Goal: Use online tool/utility: Utilize a website feature to perform a specific function

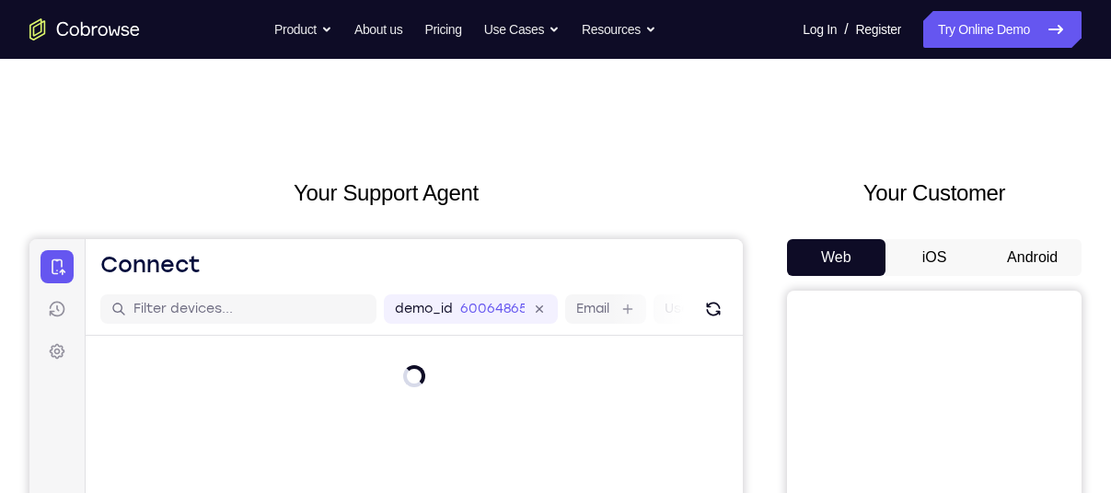
click at [1035, 248] on button "Android" at bounding box center [1032, 257] width 99 height 37
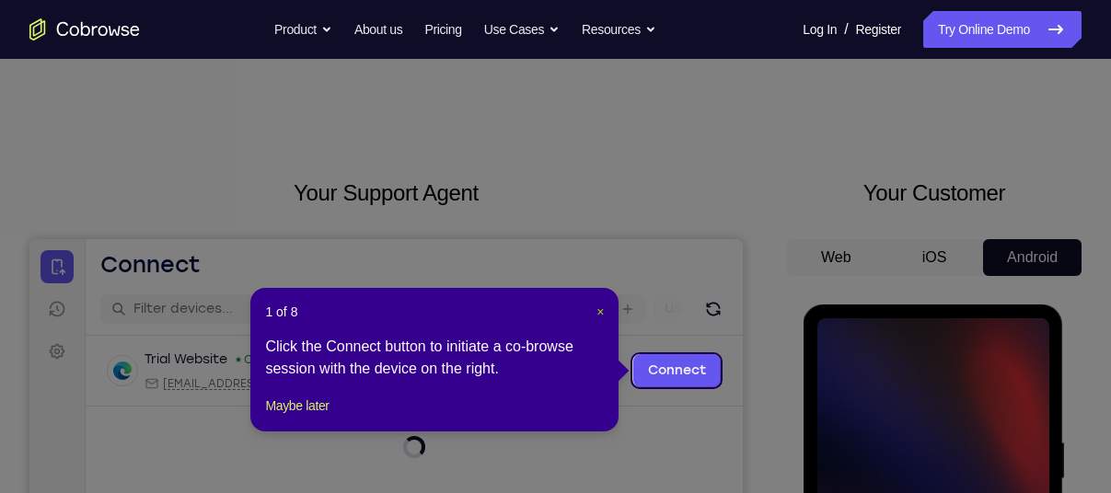
click at [600, 312] on span "×" at bounding box center [600, 312] width 7 height 15
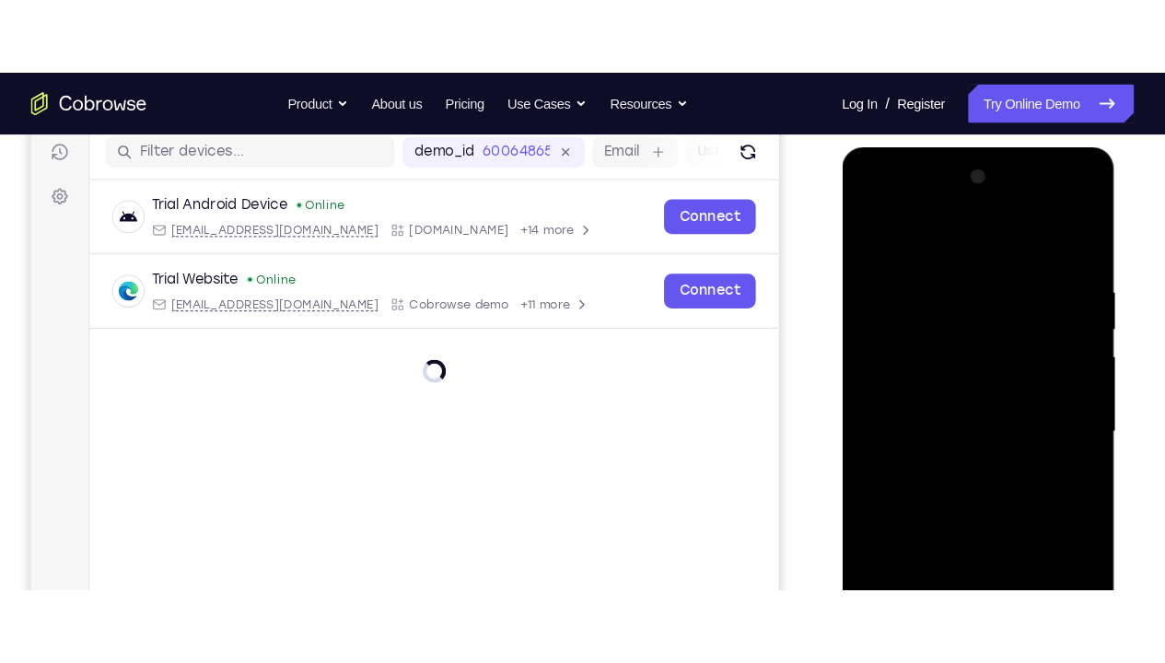
scroll to position [237, 0]
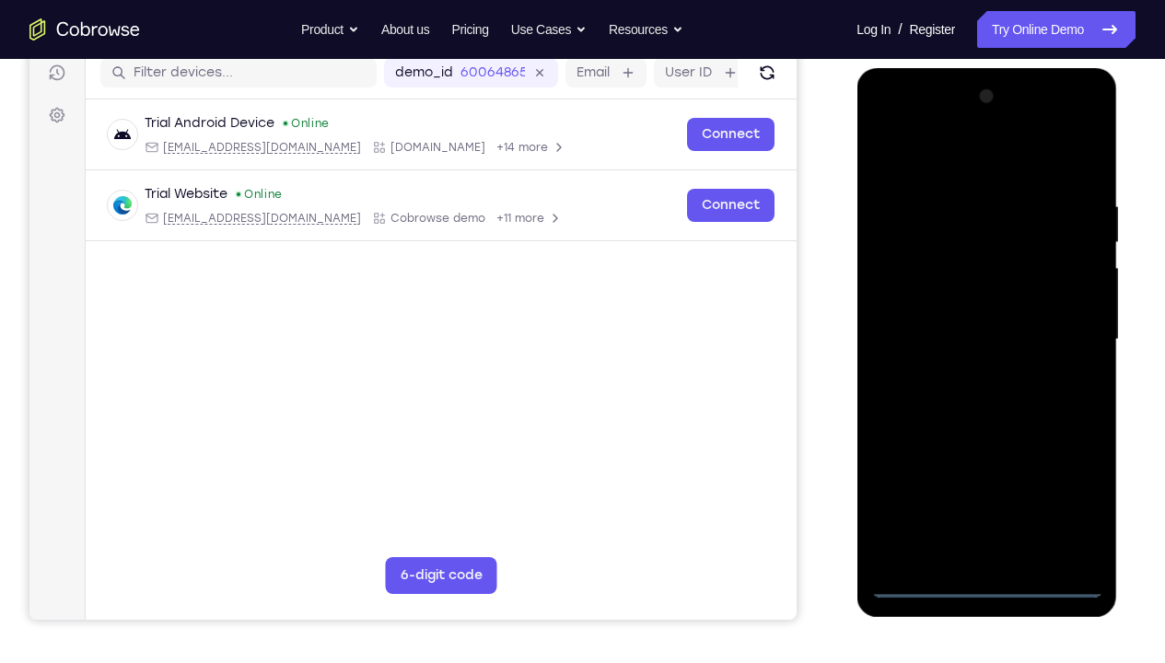
click at [984, 493] on div at bounding box center [986, 340] width 232 height 516
click at [1059, 493] on div at bounding box center [986, 340] width 232 height 516
click at [930, 163] on div at bounding box center [986, 340] width 232 height 516
click at [1062, 332] on div at bounding box center [986, 340] width 232 height 516
click at [963, 370] on div at bounding box center [986, 340] width 232 height 516
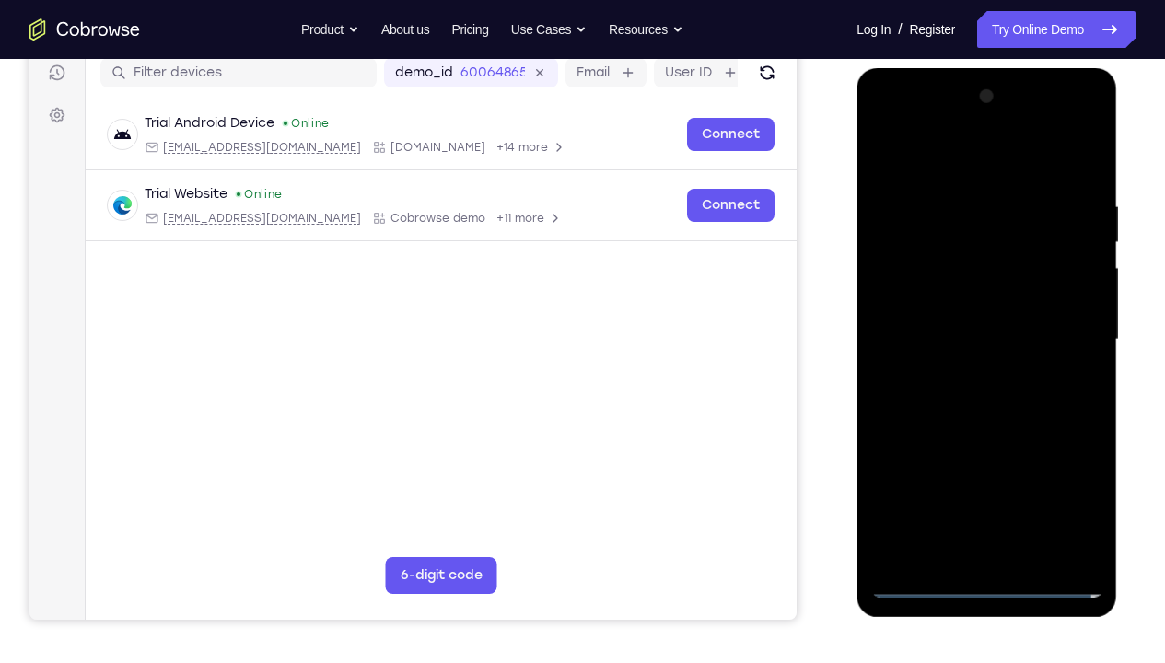
click at [940, 313] on div at bounding box center [986, 340] width 232 height 516
click at [940, 297] on div at bounding box center [986, 340] width 232 height 516
click at [955, 327] on div at bounding box center [986, 340] width 232 height 516
click at [1011, 345] on div at bounding box center [986, 340] width 232 height 516
click at [1086, 185] on div at bounding box center [986, 340] width 232 height 516
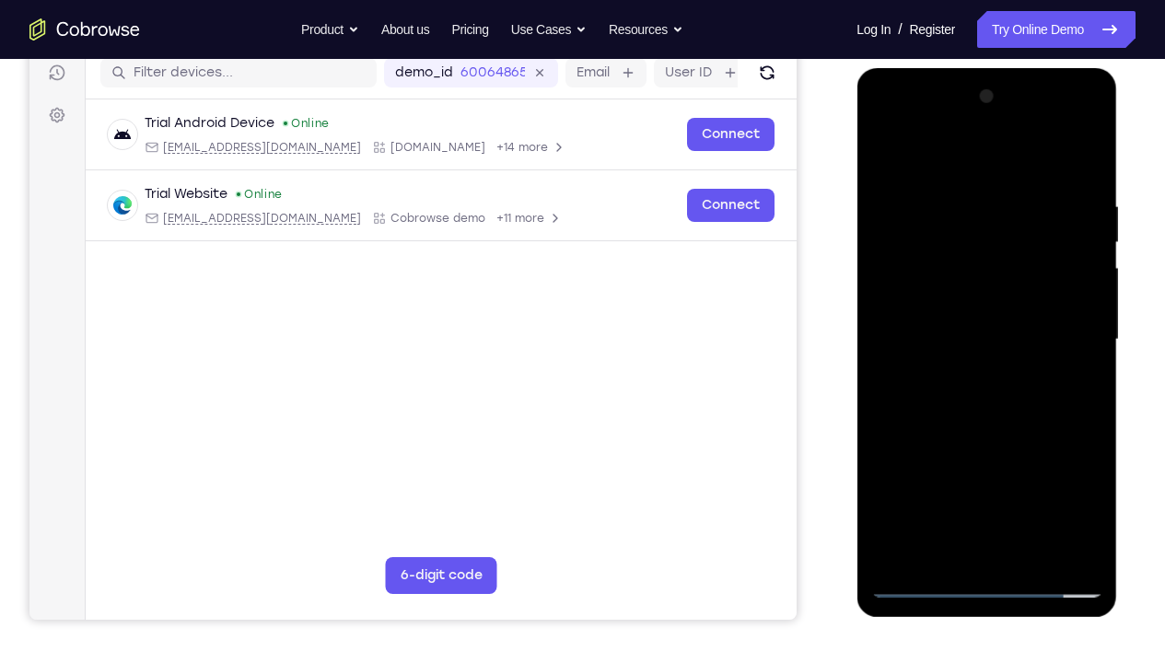
drag, startPoint x: 1050, startPoint y: 154, endPoint x: 894, endPoint y: 180, distance: 158.6
click at [894, 180] on div at bounding box center [986, 340] width 232 height 516
click at [1026, 493] on div at bounding box center [986, 340] width 232 height 516
click at [993, 436] on div at bounding box center [986, 340] width 232 height 516
click at [948, 319] on div at bounding box center [986, 340] width 232 height 516
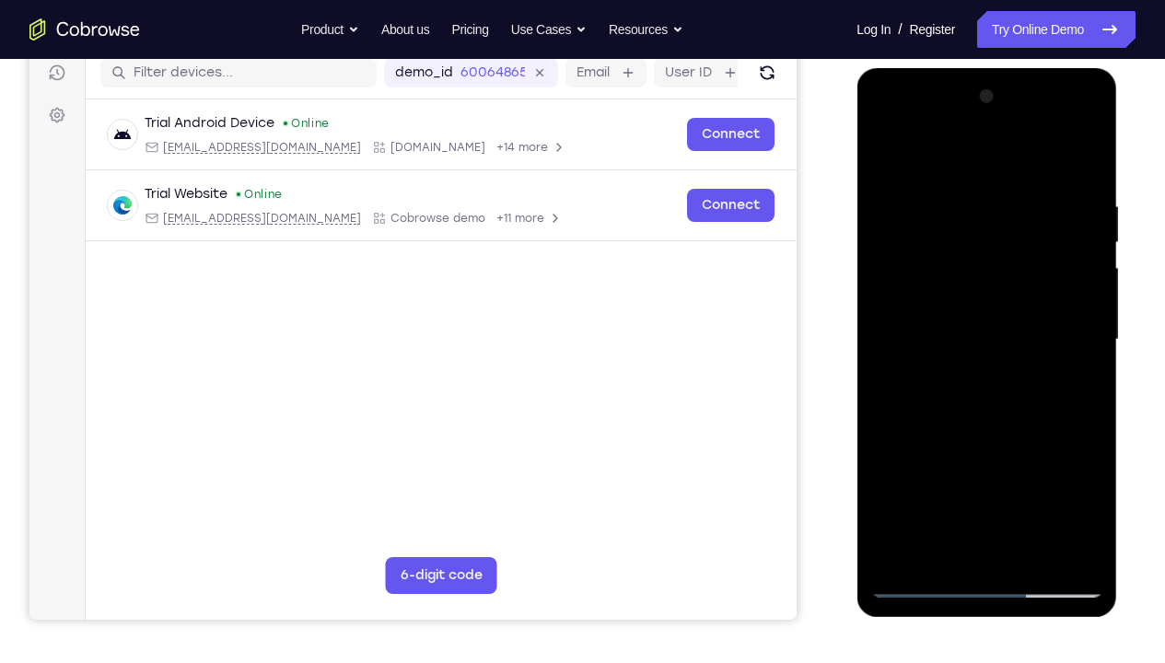
click at [885, 156] on div at bounding box center [986, 340] width 232 height 516
click at [1091, 493] on div at bounding box center [986, 340] width 232 height 516
click at [1029, 493] on div at bounding box center [986, 340] width 232 height 516
click at [937, 305] on div at bounding box center [986, 340] width 232 height 516
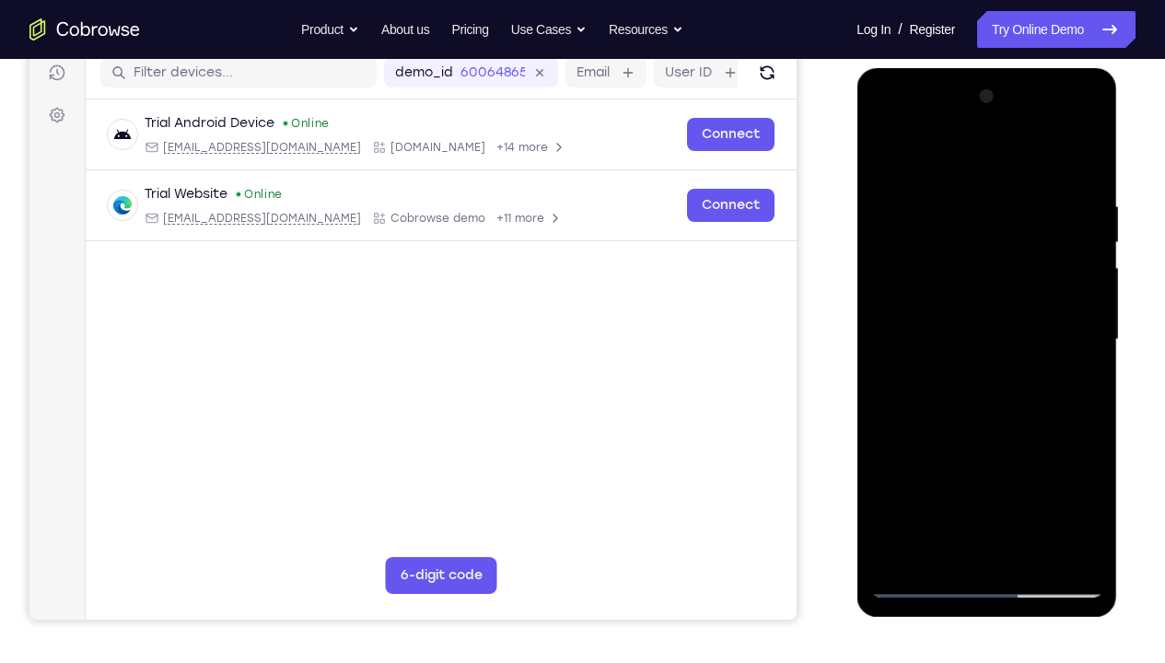
click at [939, 159] on div at bounding box center [986, 340] width 232 height 516
click at [887, 150] on div at bounding box center [986, 340] width 232 height 516
click at [885, 156] on div at bounding box center [986, 340] width 232 height 516
click at [942, 493] on div at bounding box center [986, 340] width 232 height 516
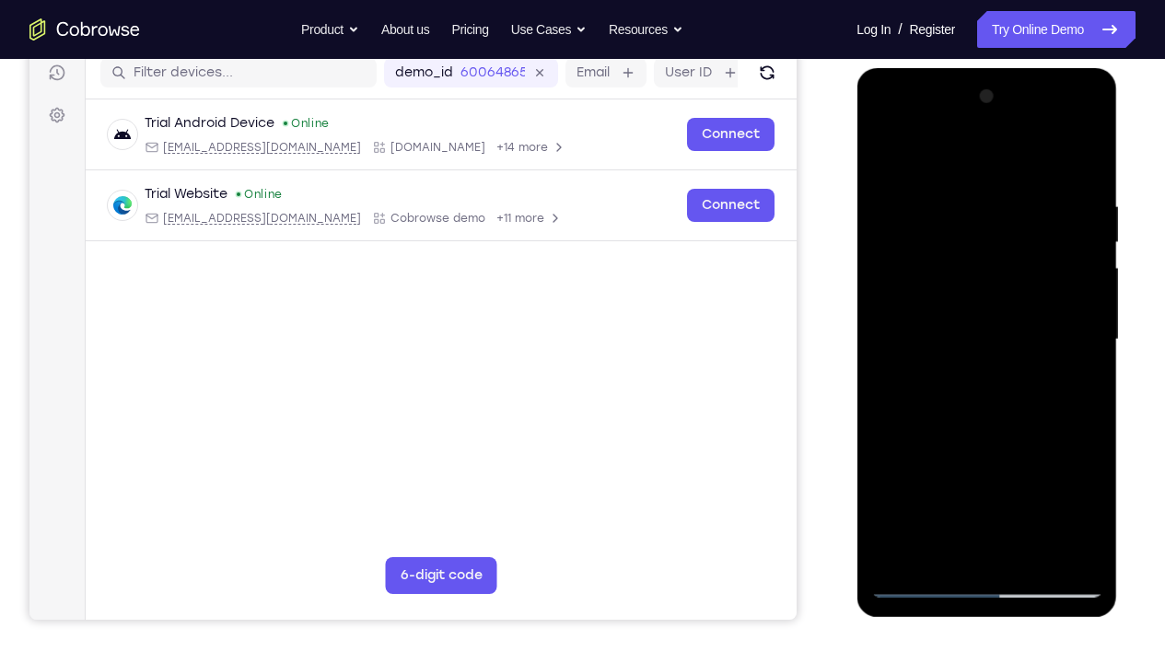
click at [993, 273] on div at bounding box center [986, 340] width 232 height 516
click at [1087, 308] on div at bounding box center [986, 340] width 232 height 516
click at [1089, 316] on div at bounding box center [986, 340] width 232 height 516
click at [888, 150] on div at bounding box center [986, 340] width 232 height 516
click at [931, 493] on div at bounding box center [986, 340] width 232 height 516
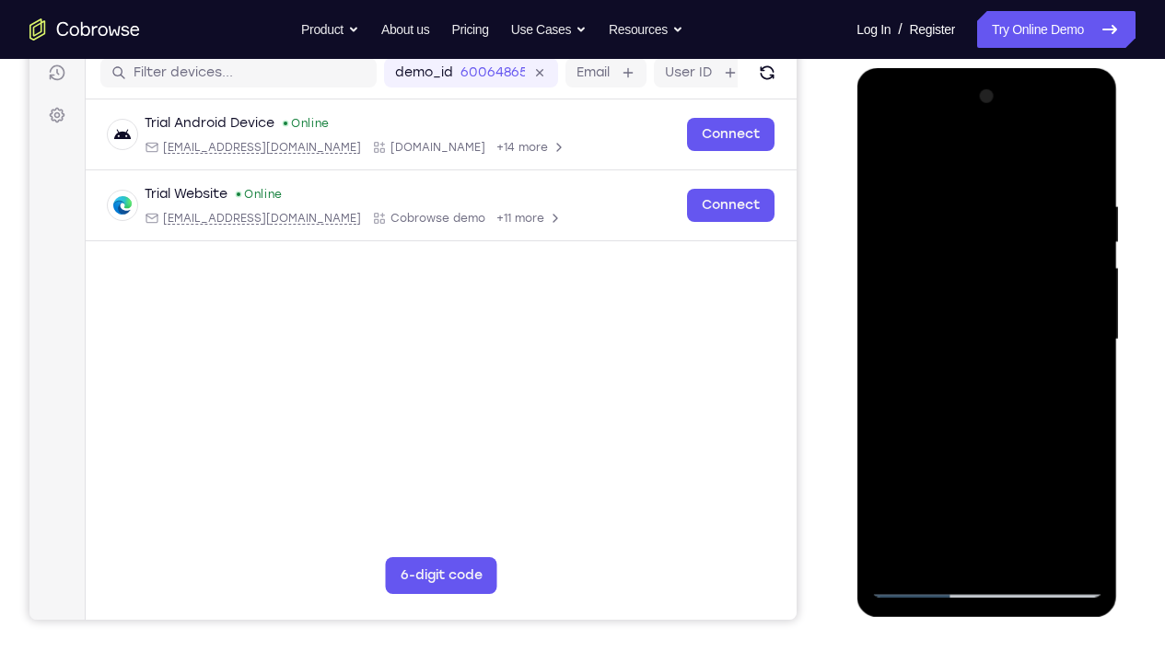
click at [1028, 493] on div at bounding box center [986, 340] width 232 height 516
click at [956, 315] on div at bounding box center [986, 340] width 232 height 516
click at [1083, 493] on div at bounding box center [986, 340] width 232 height 516
click at [881, 157] on div at bounding box center [986, 340] width 232 height 516
click at [892, 156] on div at bounding box center [986, 340] width 232 height 516
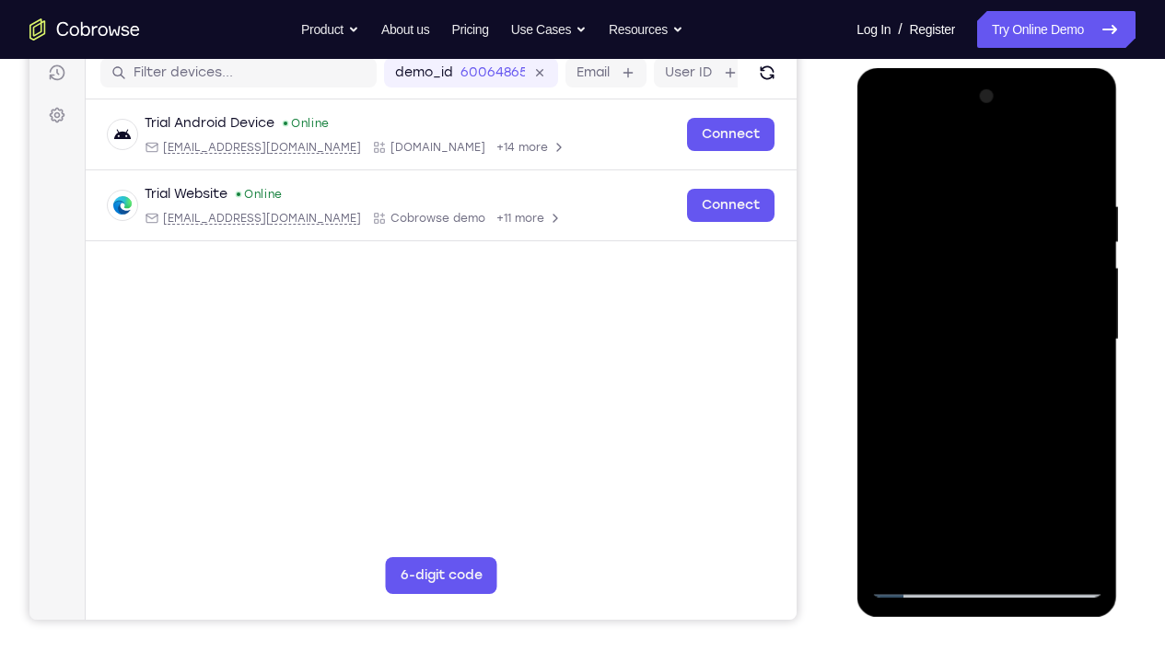
click at [1091, 349] on div at bounding box center [986, 340] width 232 height 516
click at [884, 347] on div at bounding box center [986, 340] width 232 height 516
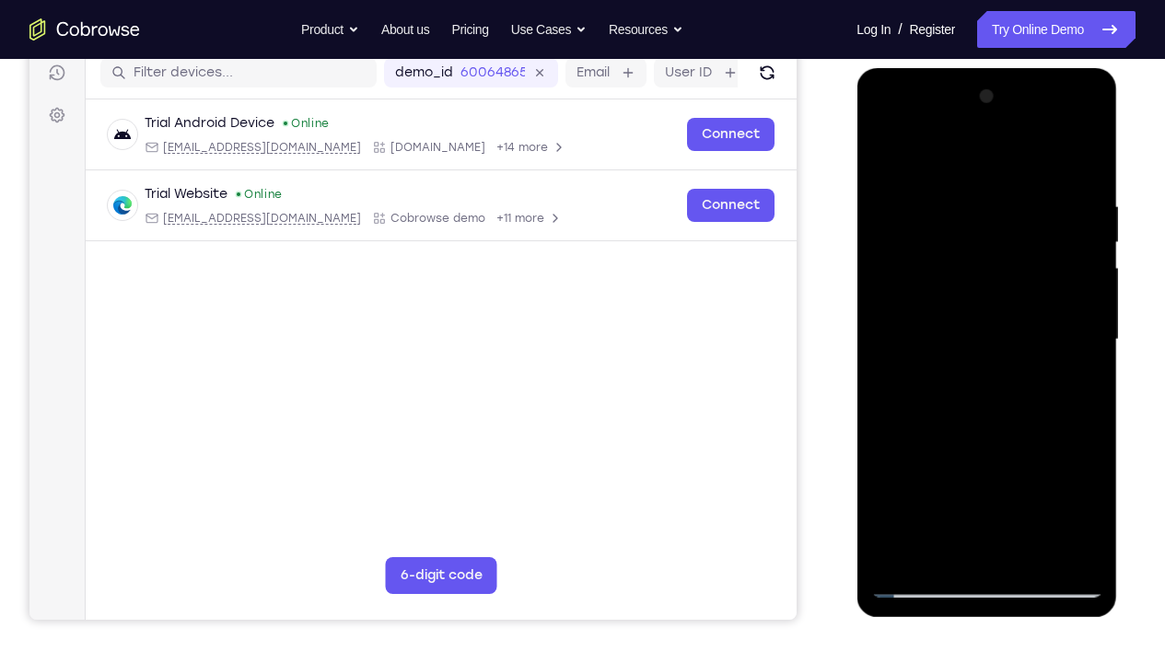
click at [884, 347] on div at bounding box center [986, 340] width 232 height 516
click at [1031, 493] on div at bounding box center [986, 340] width 232 height 516
click at [941, 314] on div at bounding box center [986, 340] width 232 height 516
click at [887, 159] on div at bounding box center [986, 340] width 232 height 516
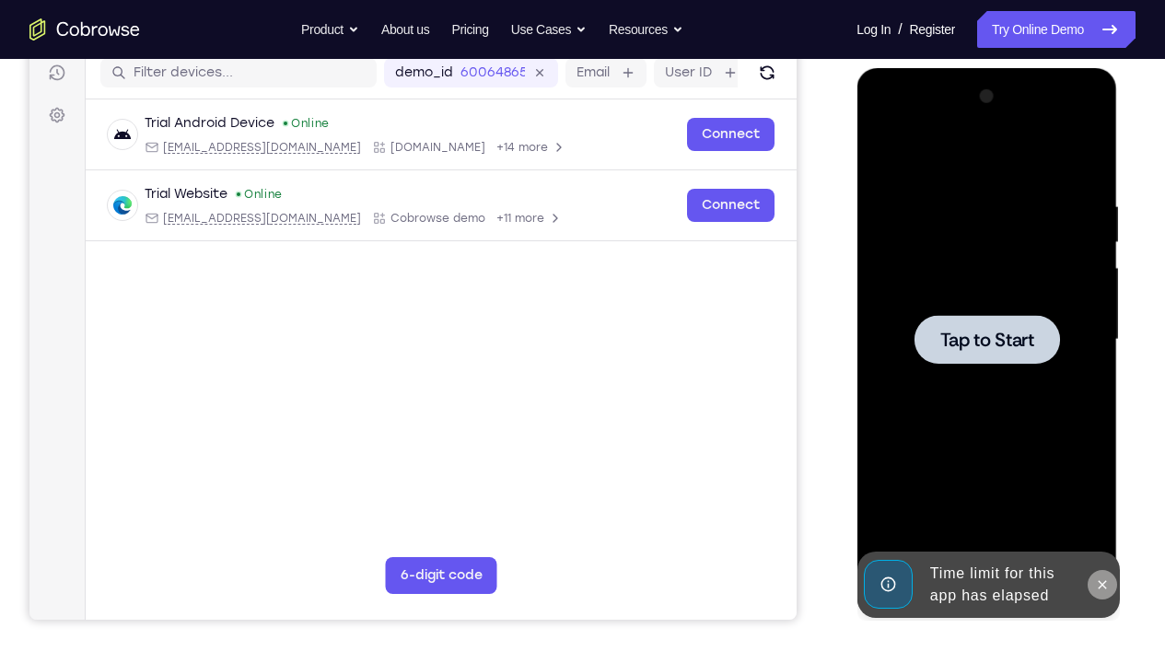
click at [1102, 493] on icon at bounding box center [1101, 584] width 15 height 15
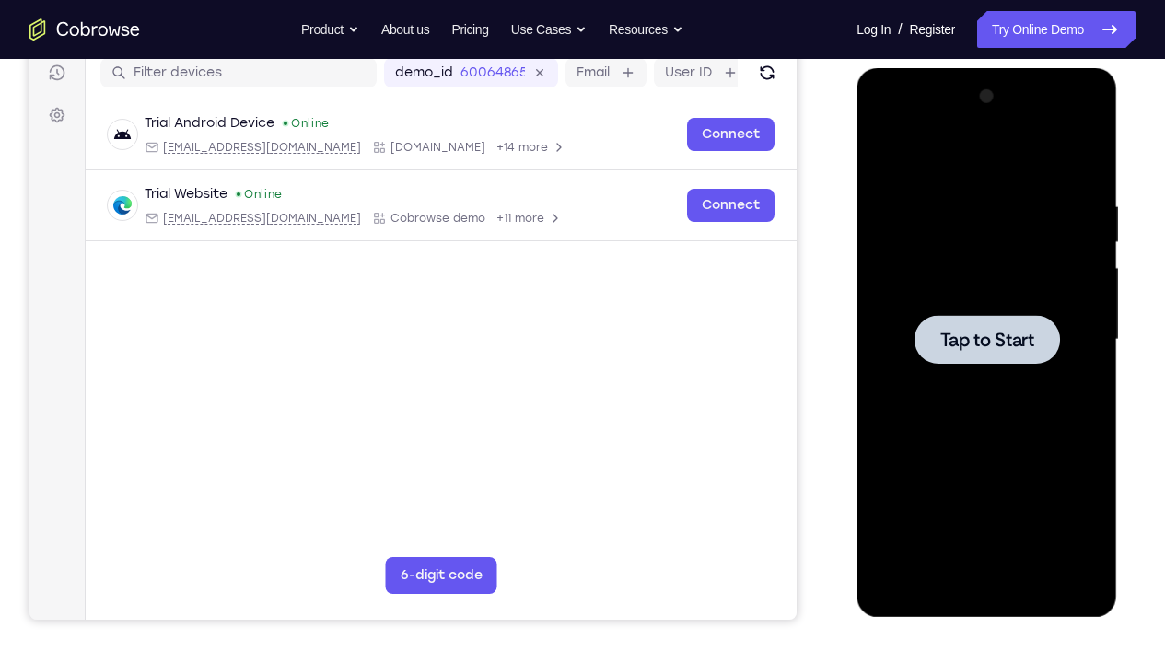
click at [1017, 470] on div at bounding box center [986, 340] width 232 height 516
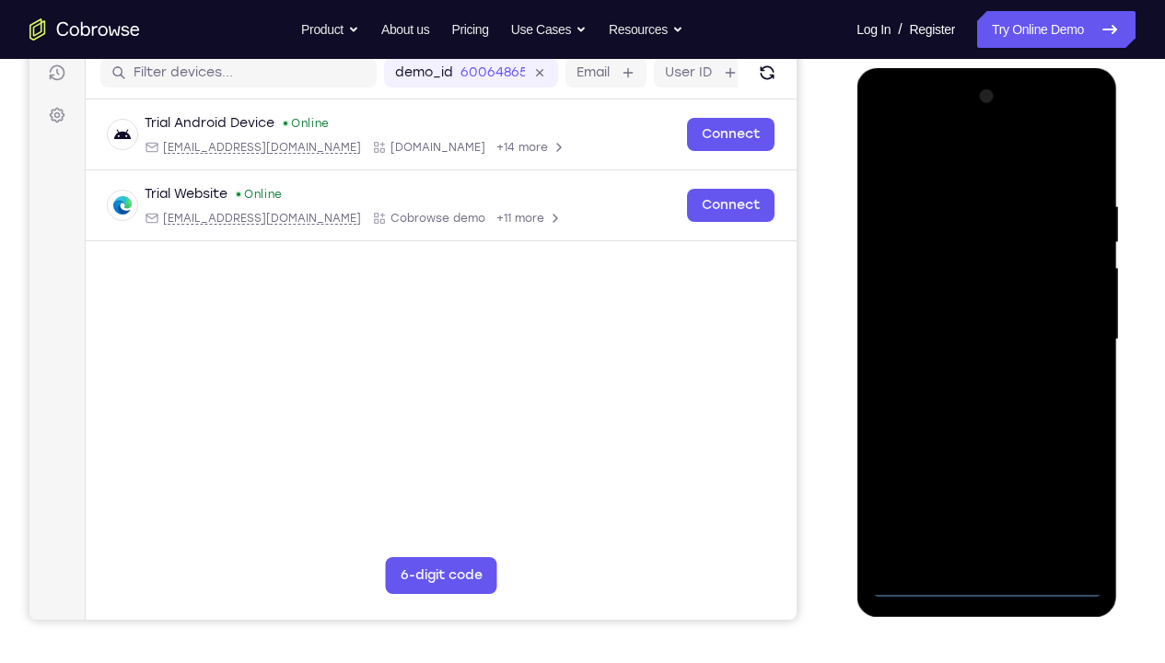
click at [982, 493] on div at bounding box center [986, 340] width 232 height 516
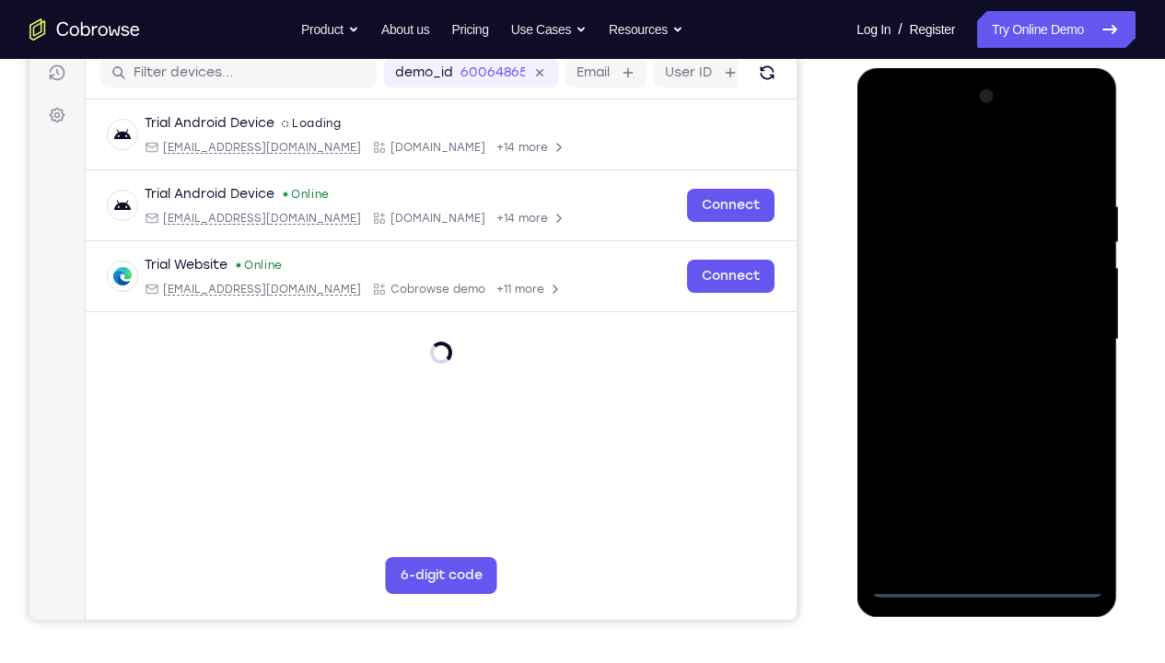
click at [1081, 493] on div at bounding box center [986, 340] width 232 height 516
click at [937, 171] on div at bounding box center [986, 340] width 232 height 516
click at [1064, 332] on div at bounding box center [986, 340] width 232 height 516
click at [964, 373] on div at bounding box center [986, 340] width 232 height 516
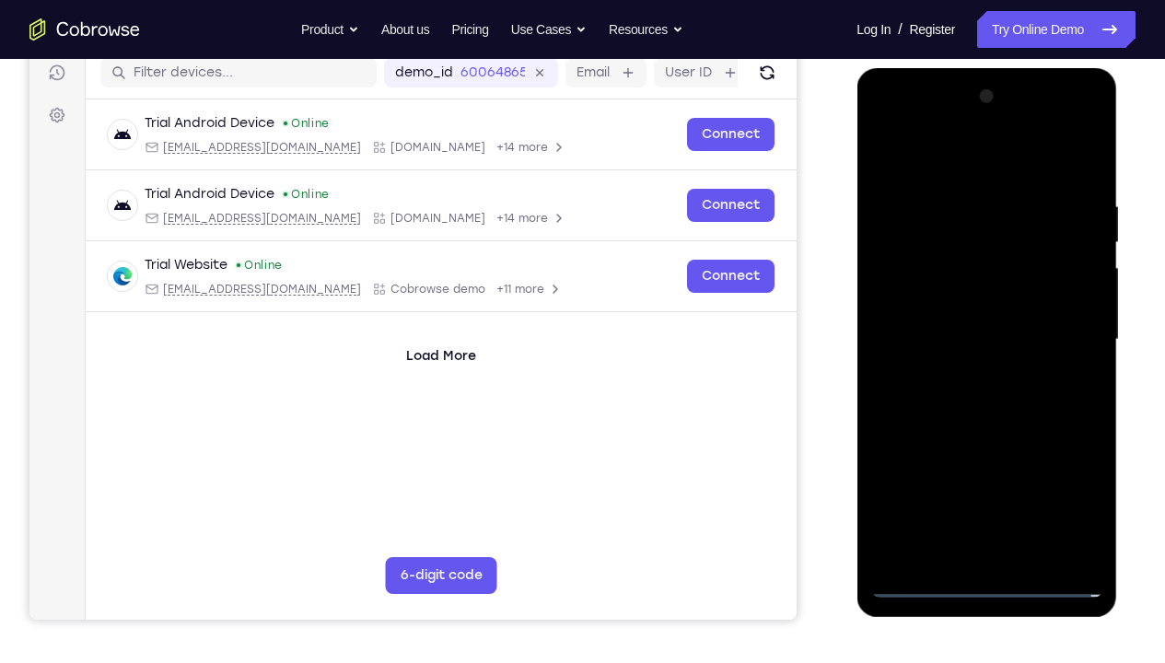
click at [925, 322] on div at bounding box center [986, 340] width 232 height 516
click at [925, 310] on div at bounding box center [986, 340] width 232 height 516
click at [965, 342] on div at bounding box center [986, 340] width 232 height 516
drag, startPoint x: 917, startPoint y: 157, endPoint x: 1098, endPoint y: 168, distance: 181.6
click at [1098, 168] on div at bounding box center [986, 340] width 232 height 516
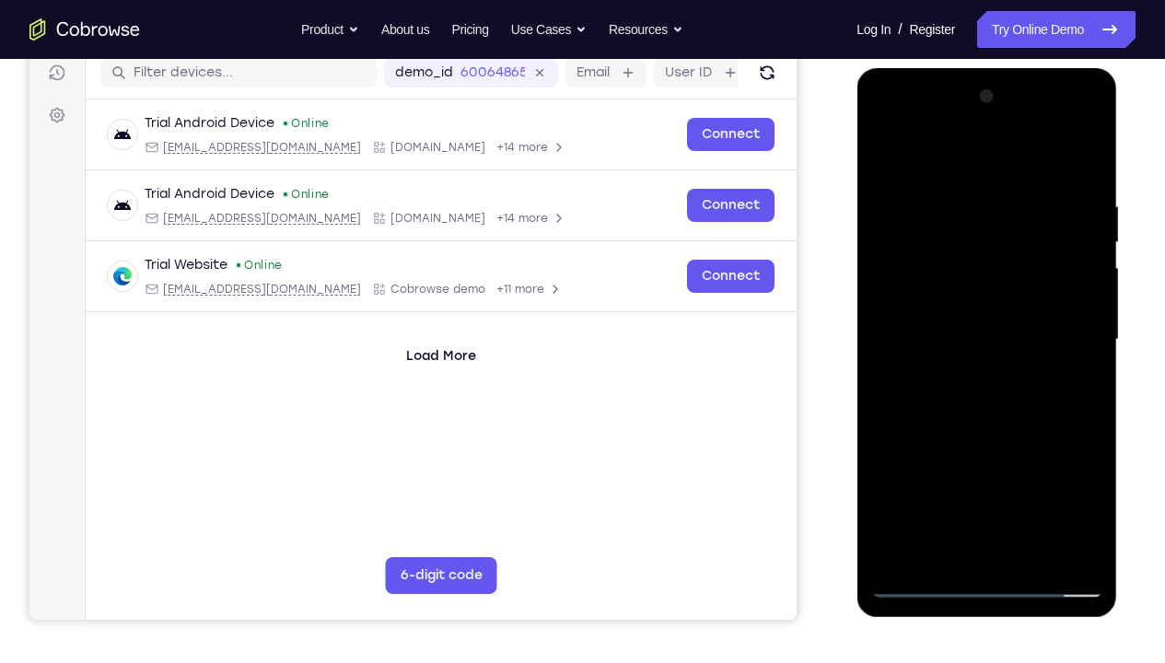
click at [1087, 181] on div at bounding box center [986, 340] width 232 height 516
click at [1093, 493] on div at bounding box center [986, 340] width 232 height 516
click at [1031, 493] on div at bounding box center [986, 340] width 232 height 516
click at [994, 437] on div at bounding box center [986, 340] width 232 height 516
click at [946, 370] on div at bounding box center [986, 340] width 232 height 516
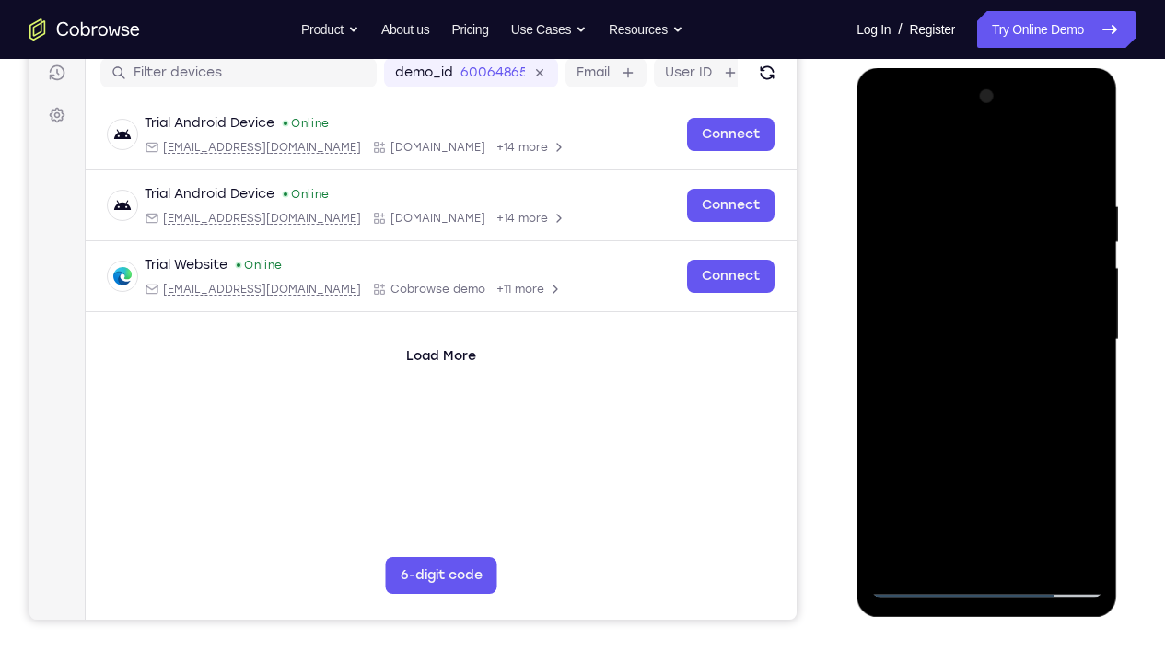
click at [885, 161] on div at bounding box center [986, 340] width 232 height 516
click at [938, 305] on div at bounding box center [986, 340] width 232 height 516
click at [883, 158] on div at bounding box center [986, 340] width 232 height 516
click at [899, 322] on div at bounding box center [986, 340] width 232 height 516
click at [879, 157] on div at bounding box center [986, 340] width 232 height 516
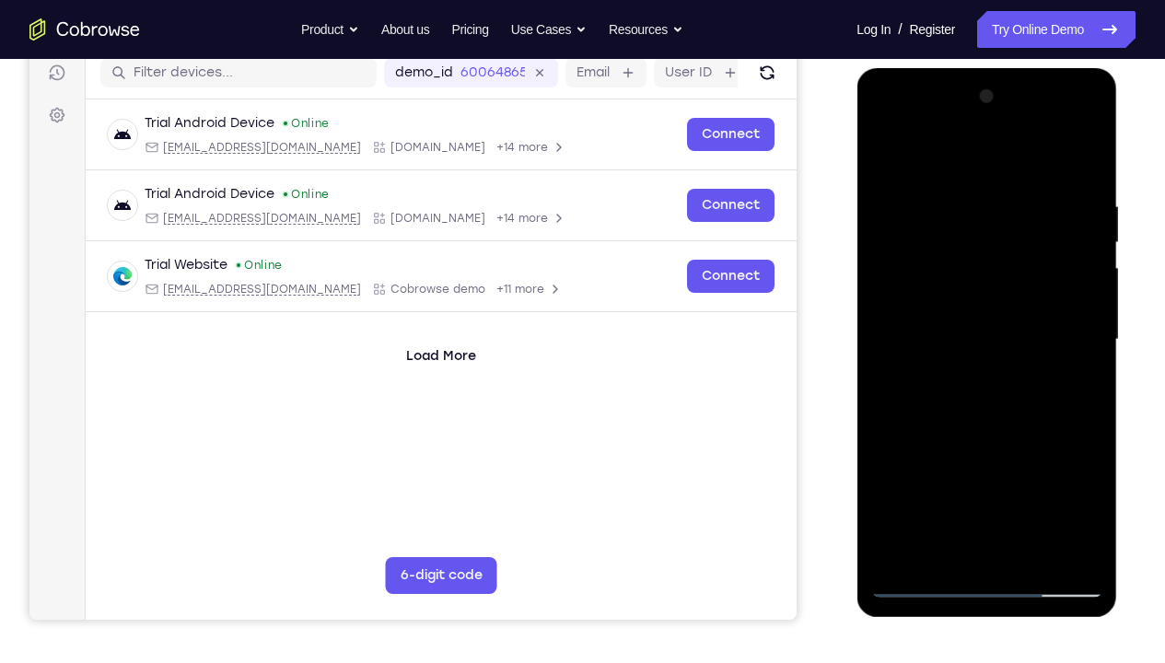
click at [884, 150] on div at bounding box center [986, 340] width 232 height 516
click at [931, 217] on div at bounding box center [986, 340] width 232 height 516
click at [1065, 473] on div at bounding box center [986, 340] width 232 height 516
click at [1087, 271] on div at bounding box center [986, 340] width 232 height 516
click at [1089, 268] on div at bounding box center [986, 340] width 232 height 516
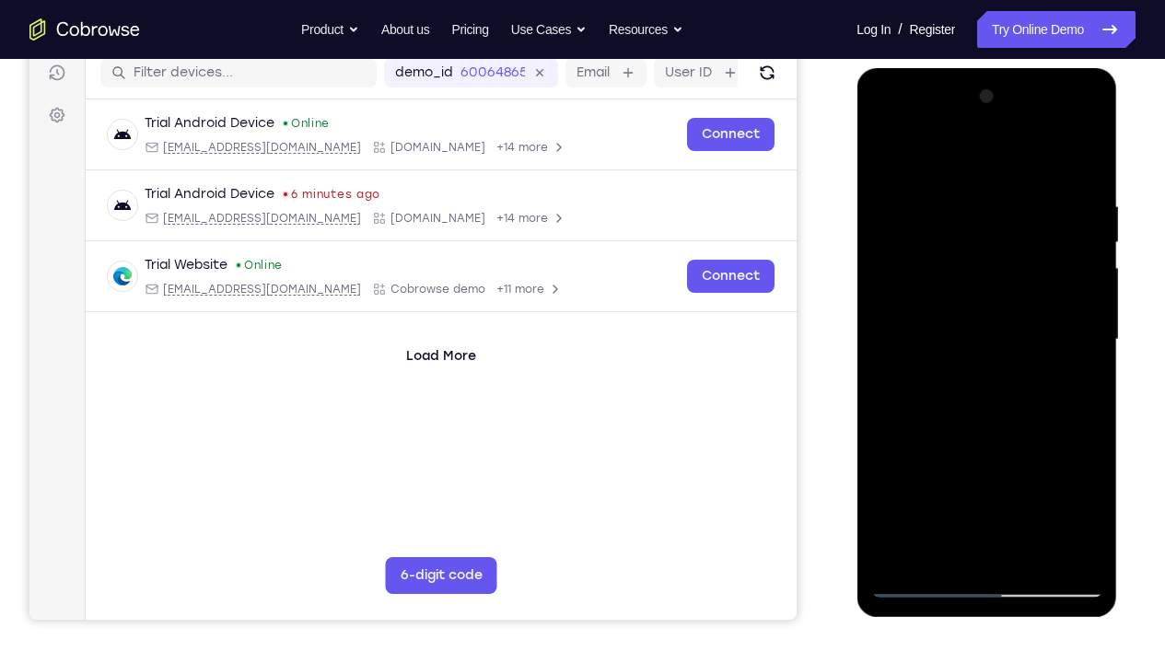
click at [888, 154] on div at bounding box center [986, 340] width 232 height 516
drag, startPoint x: 975, startPoint y: 454, endPoint x: 977, endPoint y: 439, distance: 14.8
click at [977, 439] on div at bounding box center [986, 340] width 232 height 516
click at [1087, 268] on div at bounding box center [986, 340] width 232 height 516
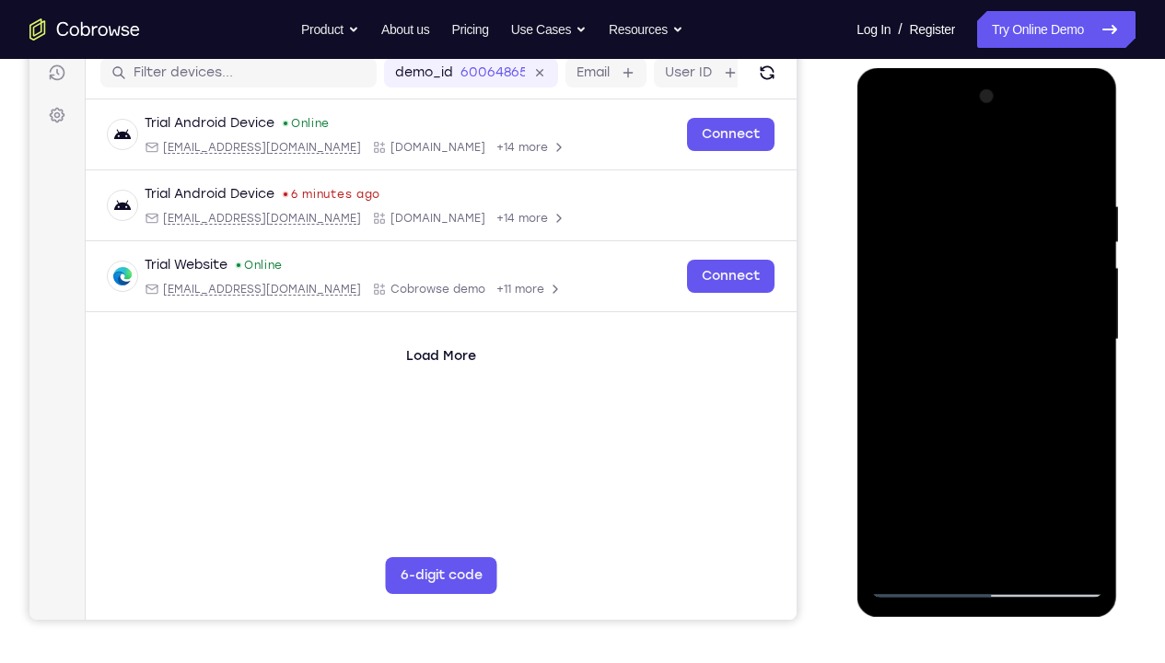
click at [1087, 268] on div at bounding box center [986, 340] width 232 height 516
click at [1031, 493] on div at bounding box center [986, 340] width 232 height 516
click at [1094, 240] on div at bounding box center [986, 340] width 232 height 516
click at [888, 151] on div at bounding box center [986, 340] width 232 height 516
click at [1087, 429] on div at bounding box center [986, 340] width 232 height 516
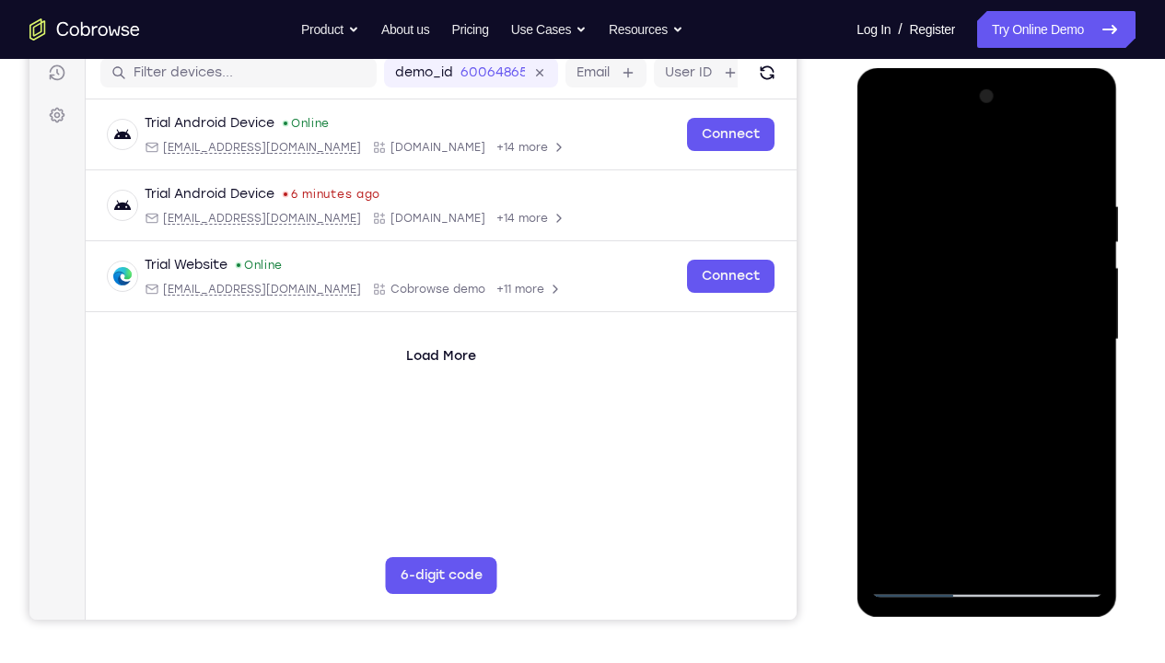
click at [1088, 382] on div at bounding box center [986, 340] width 232 height 516
click at [1089, 368] on div at bounding box center [986, 340] width 232 height 516
click at [1088, 345] on div at bounding box center [986, 340] width 232 height 516
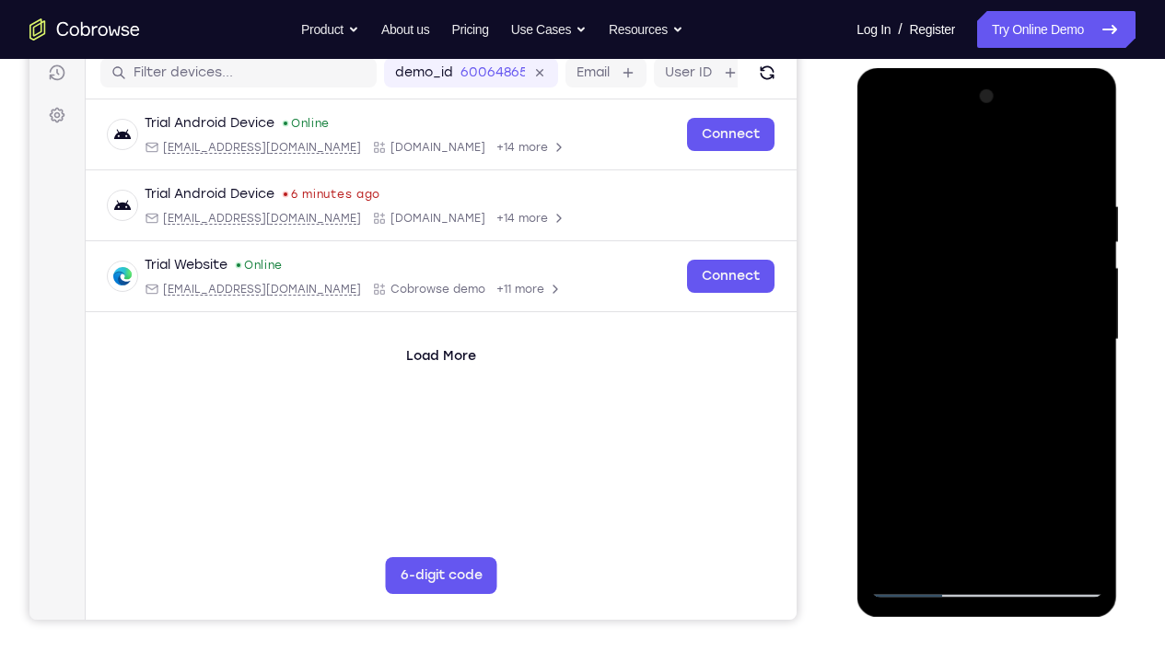
click at [1028, 493] on div at bounding box center [986, 340] width 232 height 516
click at [963, 319] on div at bounding box center [986, 340] width 232 height 516
click at [945, 493] on div at bounding box center [986, 340] width 232 height 516
click at [955, 493] on div at bounding box center [986, 340] width 232 height 516
click at [942, 493] on div at bounding box center [986, 340] width 232 height 516
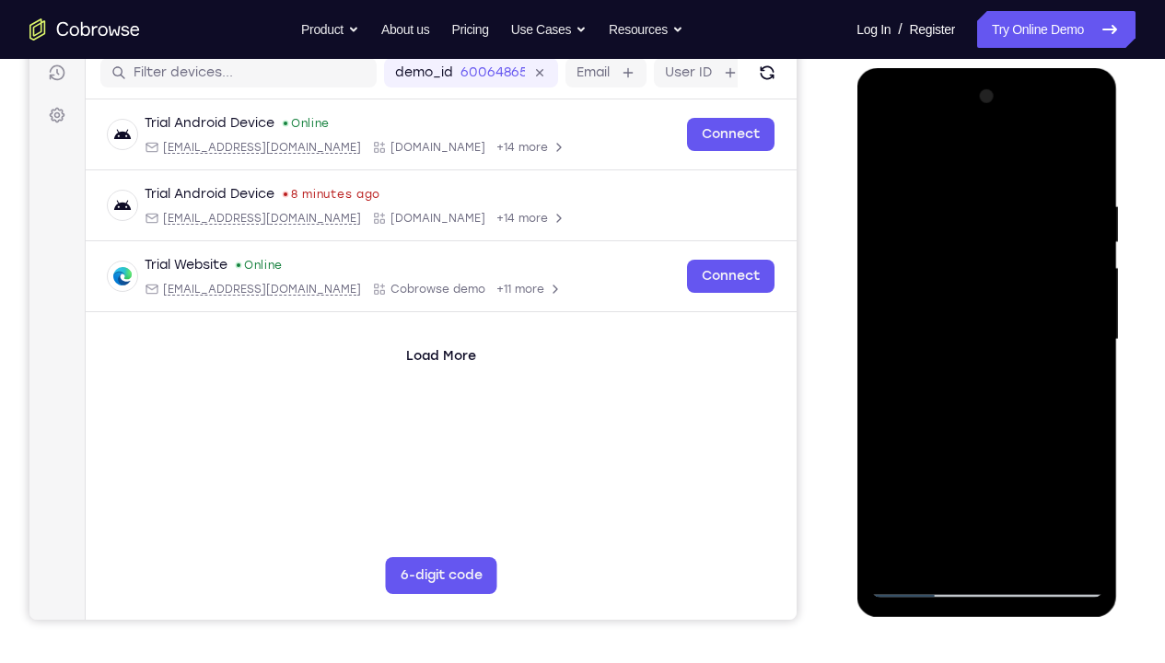
click at [884, 161] on div at bounding box center [986, 340] width 232 height 516
click at [1091, 240] on div at bounding box center [986, 340] width 232 height 516
click at [881, 240] on div at bounding box center [986, 340] width 232 height 516
click at [887, 150] on div at bounding box center [986, 340] width 232 height 516
click at [1030, 493] on div at bounding box center [986, 340] width 232 height 516
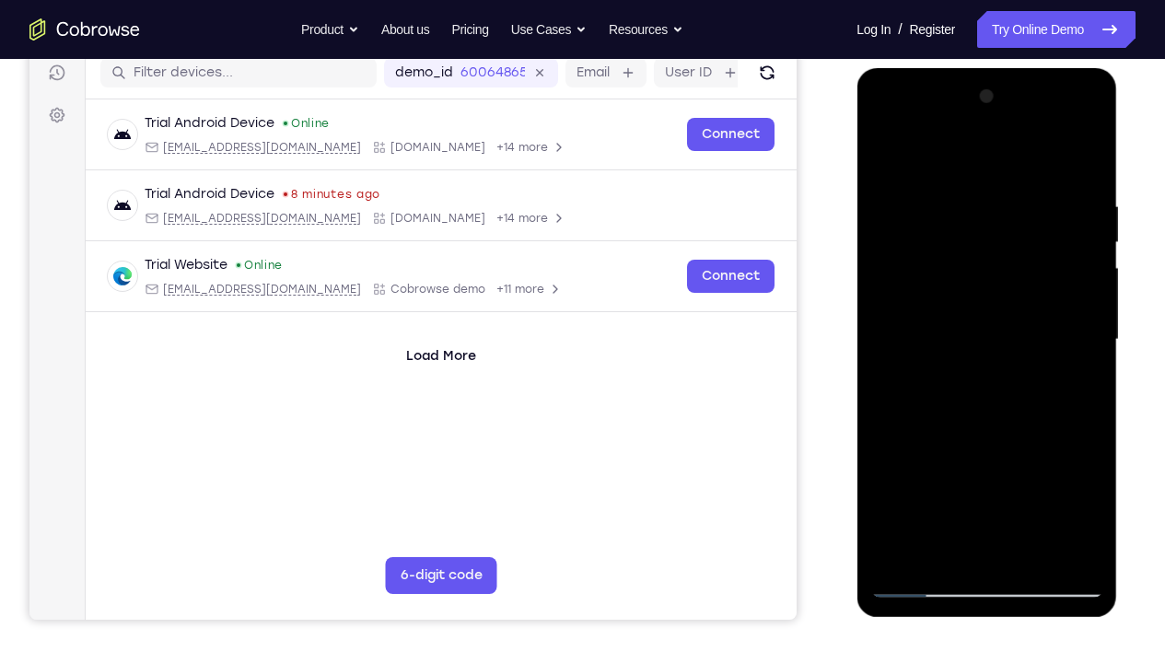
click at [940, 299] on div at bounding box center [986, 340] width 232 height 516
click at [885, 157] on div at bounding box center [986, 340] width 232 height 516
click at [887, 150] on div at bounding box center [986, 340] width 232 height 516
click at [943, 493] on div at bounding box center [986, 340] width 232 height 516
click at [932, 152] on div at bounding box center [986, 340] width 232 height 516
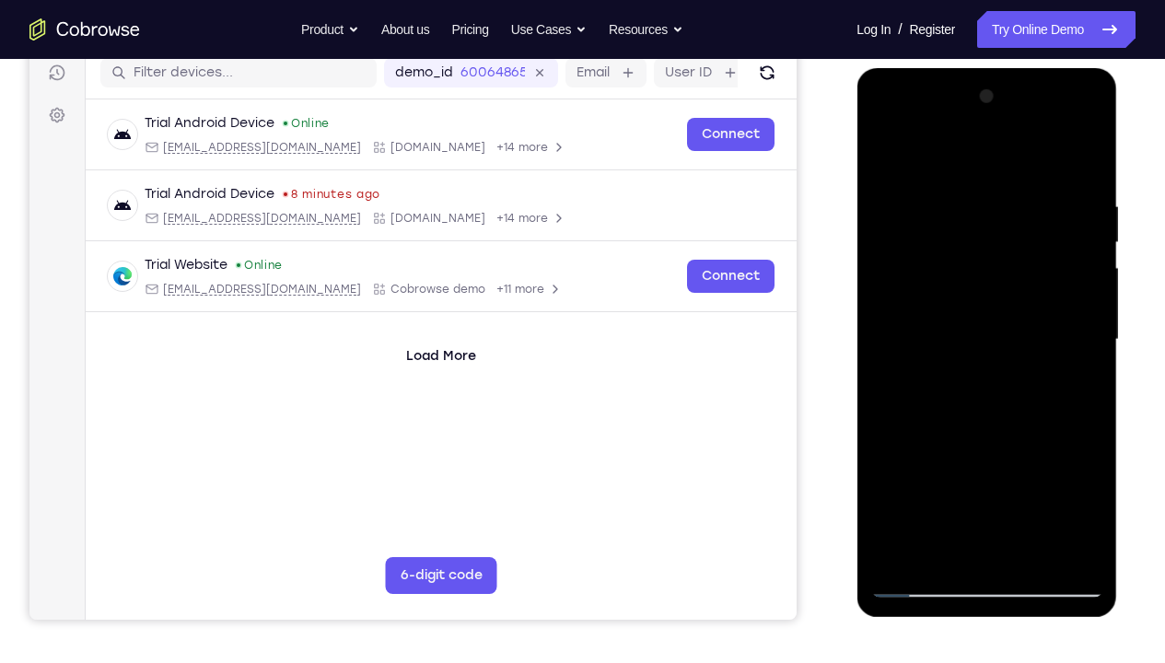
click at [955, 214] on div at bounding box center [986, 340] width 232 height 516
drag, startPoint x: 933, startPoint y: 227, endPoint x: 933, endPoint y: 277, distance: 49.7
click at [933, 277] on div at bounding box center [986, 340] width 232 height 516
click at [884, 150] on div at bounding box center [986, 340] width 232 height 516
click at [887, 156] on div at bounding box center [986, 340] width 232 height 516
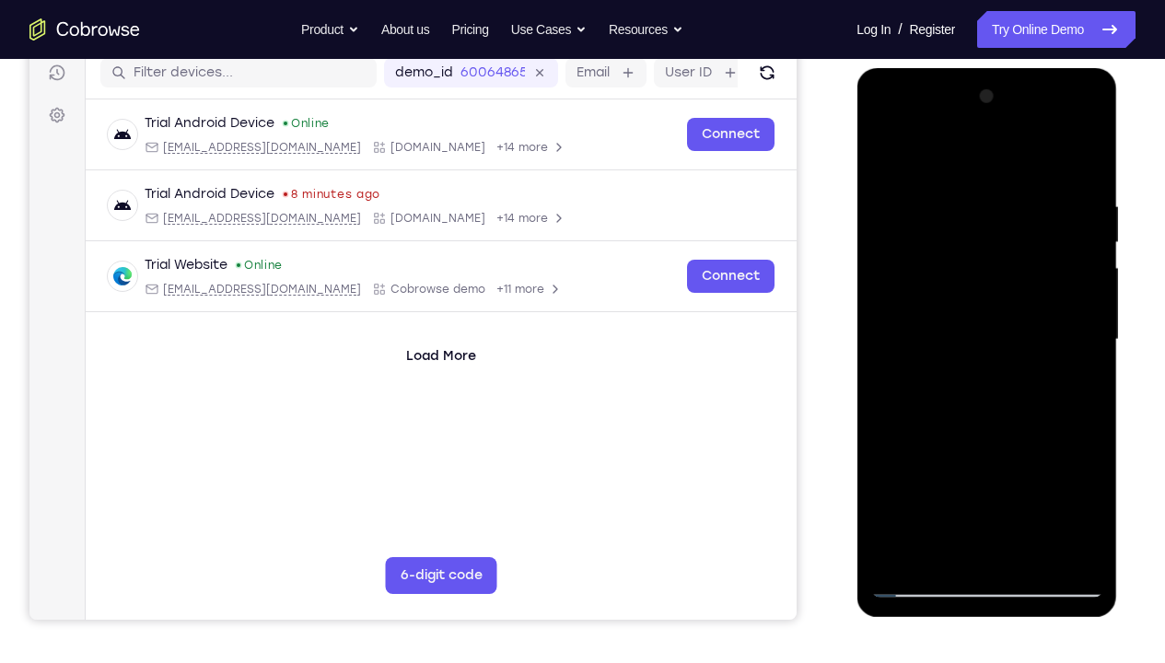
click at [913, 275] on div at bounding box center [986, 340] width 232 height 516
click at [927, 272] on div at bounding box center [986, 340] width 232 height 516
click at [897, 213] on div at bounding box center [986, 340] width 232 height 516
click at [1028, 493] on div at bounding box center [986, 340] width 232 height 516
click at [951, 313] on div at bounding box center [986, 340] width 232 height 516
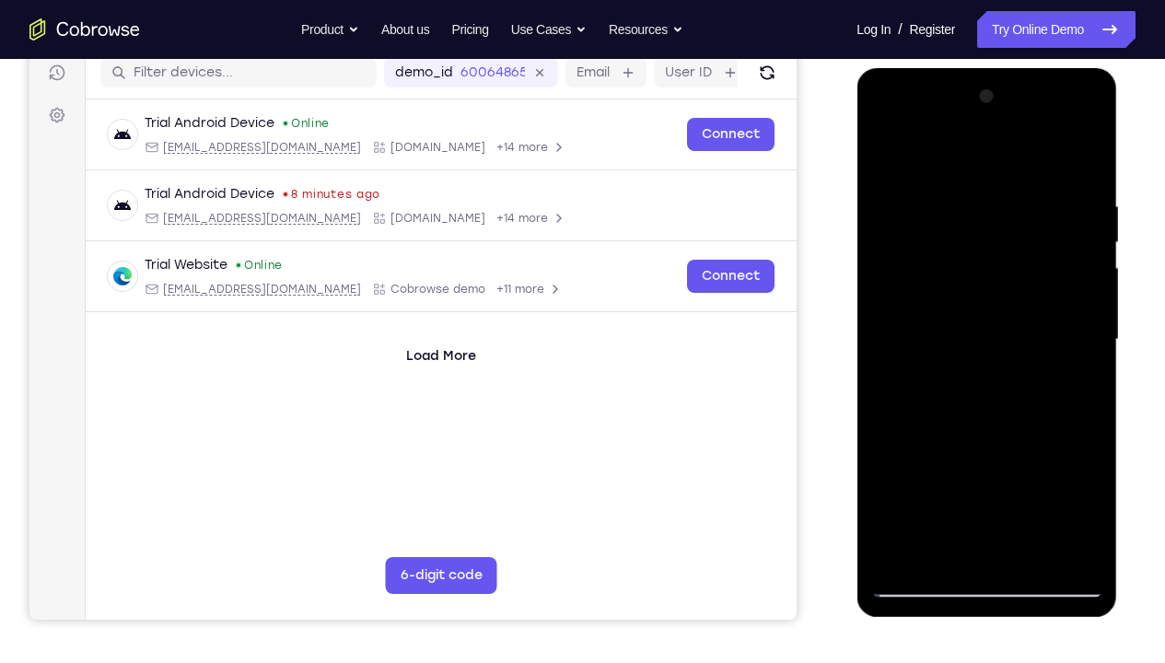
click at [881, 159] on div at bounding box center [986, 340] width 232 height 516
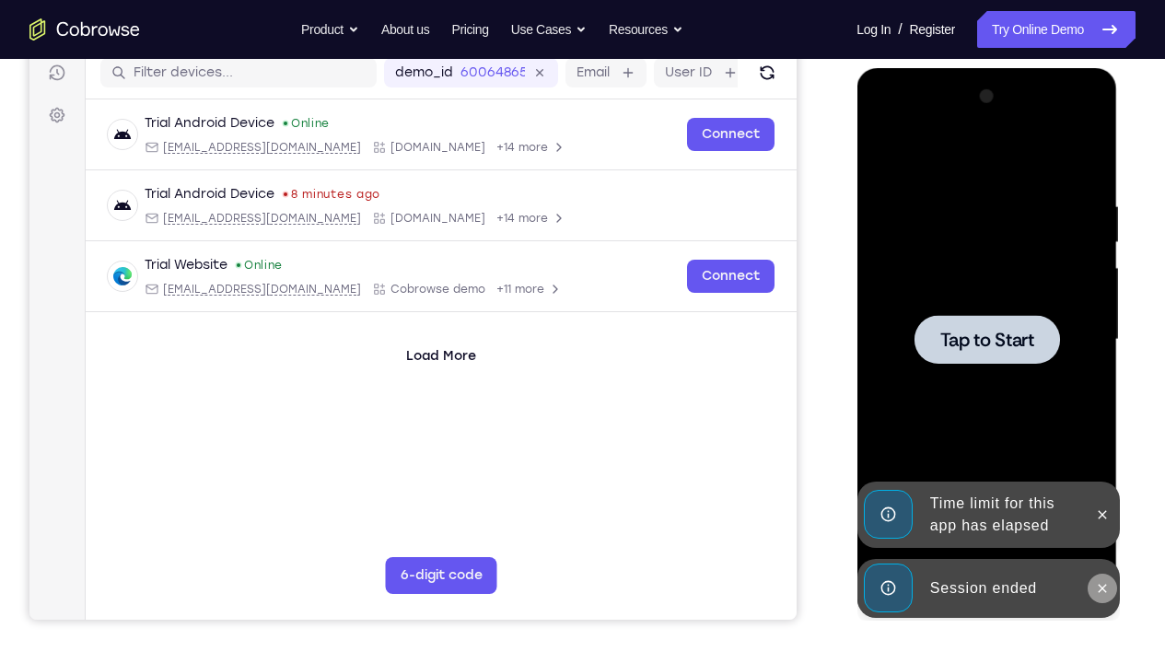
click at [1106, 493] on icon at bounding box center [1101, 588] width 15 height 15
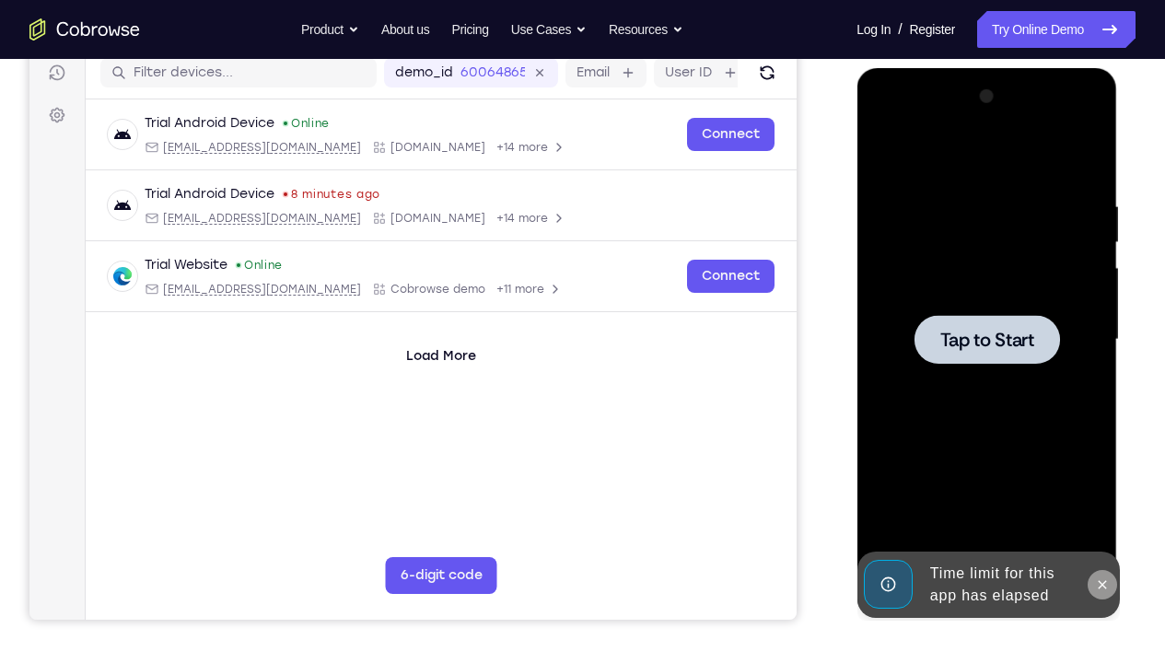
click at [1102, 493] on icon at bounding box center [1101, 584] width 15 height 15
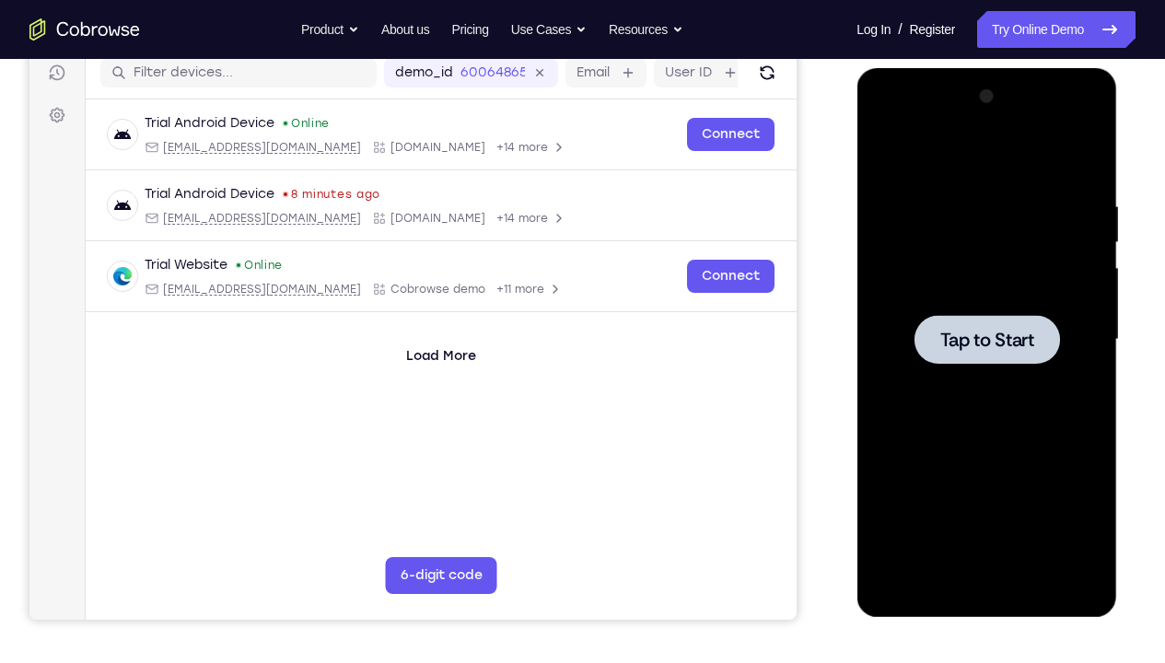
click at [1009, 447] on div at bounding box center [986, 340] width 232 height 516
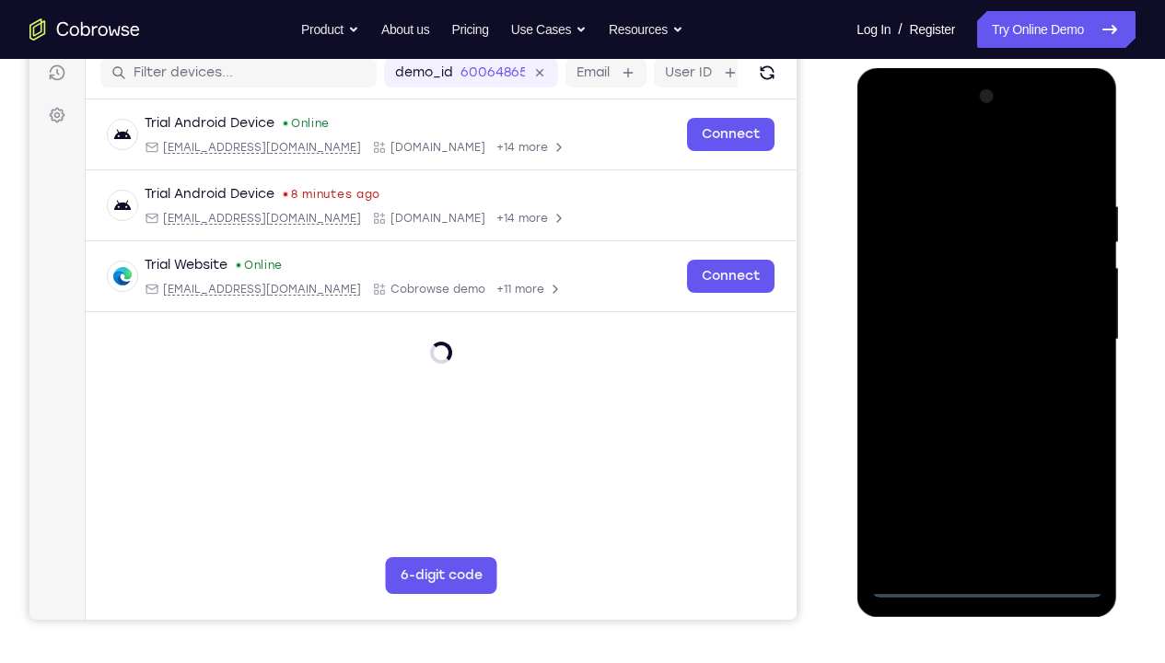
click at [986, 493] on div at bounding box center [986, 340] width 232 height 516
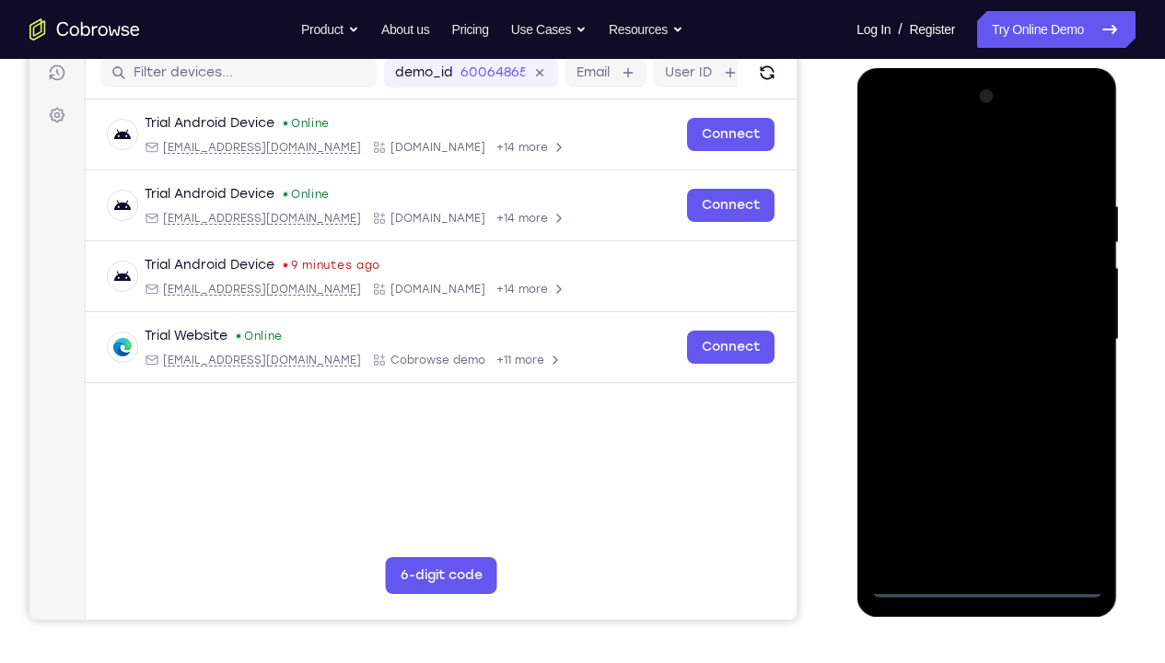
click at [1064, 493] on div at bounding box center [986, 340] width 232 height 516
click at [919, 159] on div at bounding box center [986, 340] width 232 height 516
click at [914, 279] on div at bounding box center [986, 340] width 232 height 516
click at [956, 346] on div at bounding box center [986, 340] width 232 height 516
click at [956, 332] on div at bounding box center [986, 340] width 232 height 516
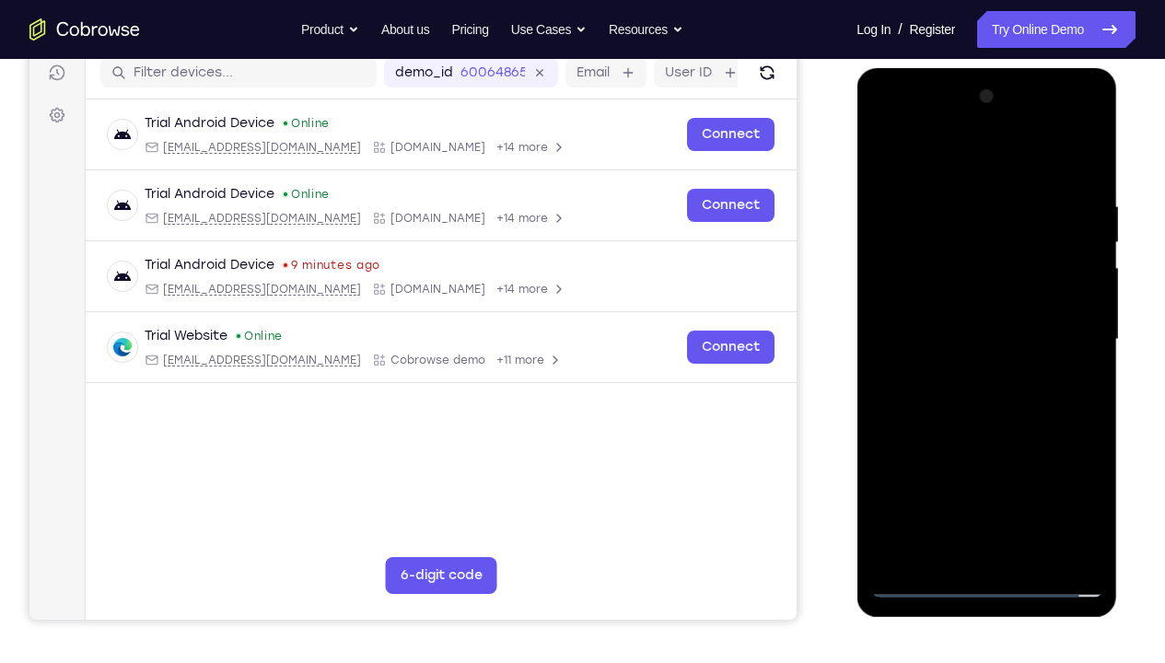
click at [977, 364] on div at bounding box center [986, 340] width 232 height 516
drag, startPoint x: 923, startPoint y: 157, endPoint x: 1069, endPoint y: 161, distance: 145.5
click at [1069, 161] on div at bounding box center [986, 340] width 232 height 516
drag, startPoint x: 971, startPoint y: 498, endPoint x: 970, endPoint y: 419, distance: 79.2
click at [970, 419] on div at bounding box center [986, 340] width 232 height 516
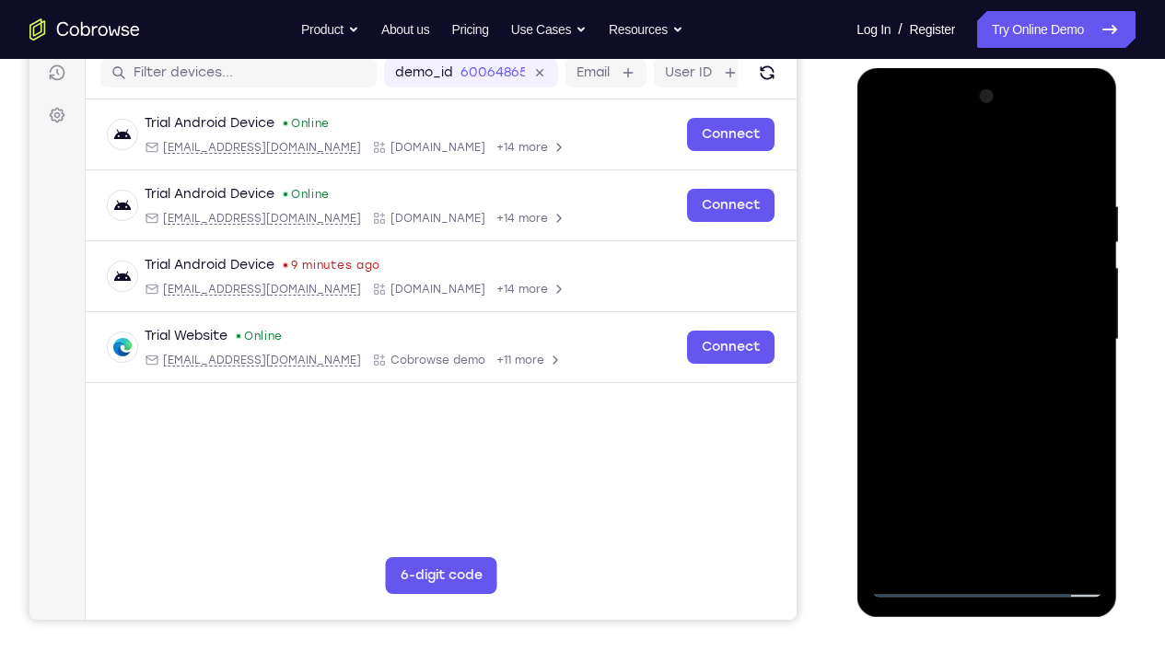
click at [998, 493] on div at bounding box center [986, 340] width 232 height 516
click at [929, 180] on div at bounding box center [986, 340] width 232 height 516
click at [1012, 233] on div at bounding box center [986, 340] width 232 height 516
drag, startPoint x: 1019, startPoint y: 449, endPoint x: 1024, endPoint y: 297, distance: 152.0
click at [1024, 297] on div at bounding box center [986, 340] width 232 height 516
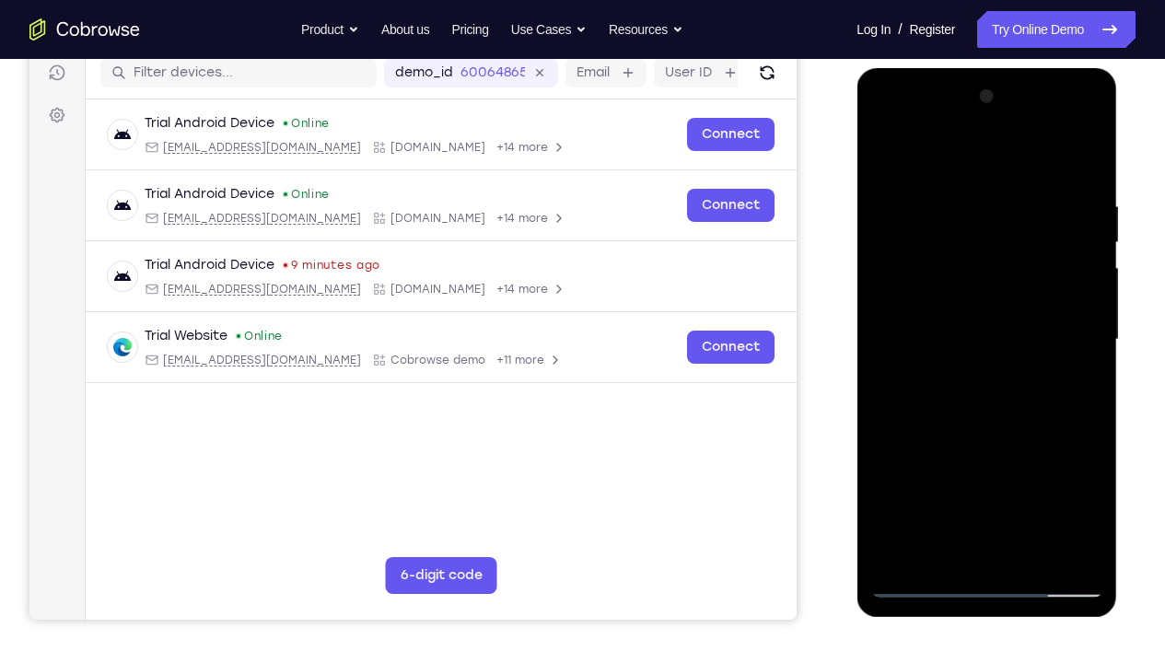
drag, startPoint x: 999, startPoint y: 423, endPoint x: 1012, endPoint y: 327, distance: 97.5
click at [1012, 327] on div at bounding box center [986, 340] width 232 height 516
click at [1085, 159] on div at bounding box center [986, 340] width 232 height 516
click at [979, 225] on div at bounding box center [986, 340] width 232 height 516
click at [1012, 235] on div at bounding box center [986, 340] width 232 height 516
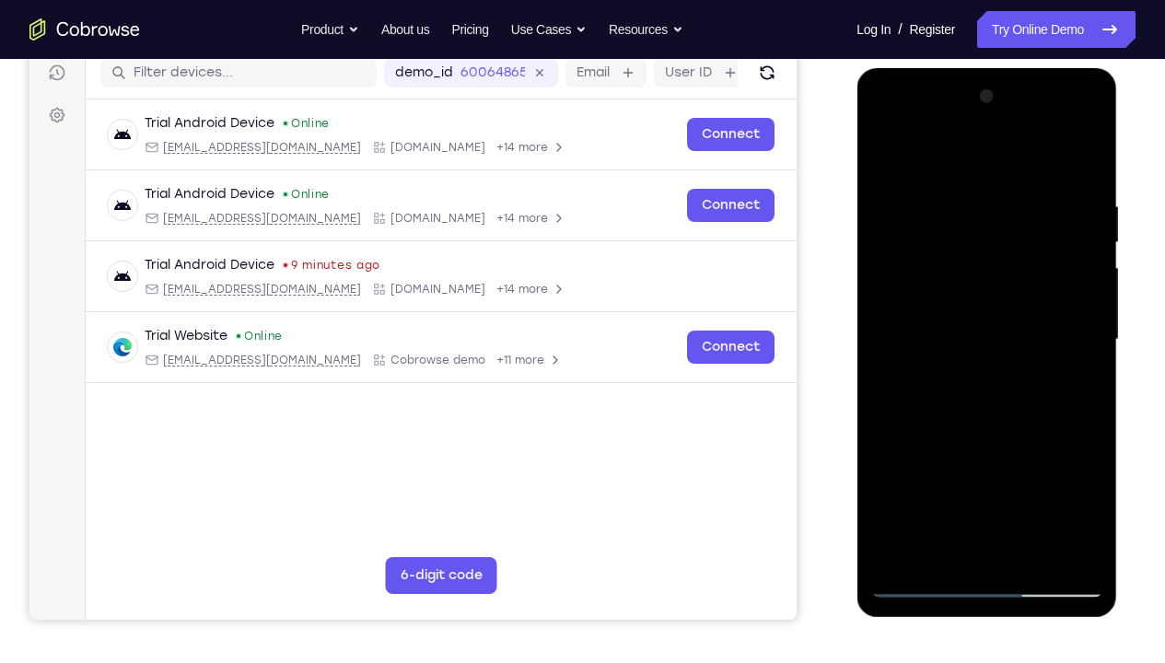
click at [1030, 424] on div at bounding box center [986, 340] width 232 height 516
click at [1030, 421] on div at bounding box center [986, 340] width 232 height 516
click at [1061, 206] on div at bounding box center [986, 340] width 232 height 516
click at [938, 493] on div at bounding box center [986, 340] width 232 height 516
click at [1005, 493] on div at bounding box center [986, 340] width 232 height 516
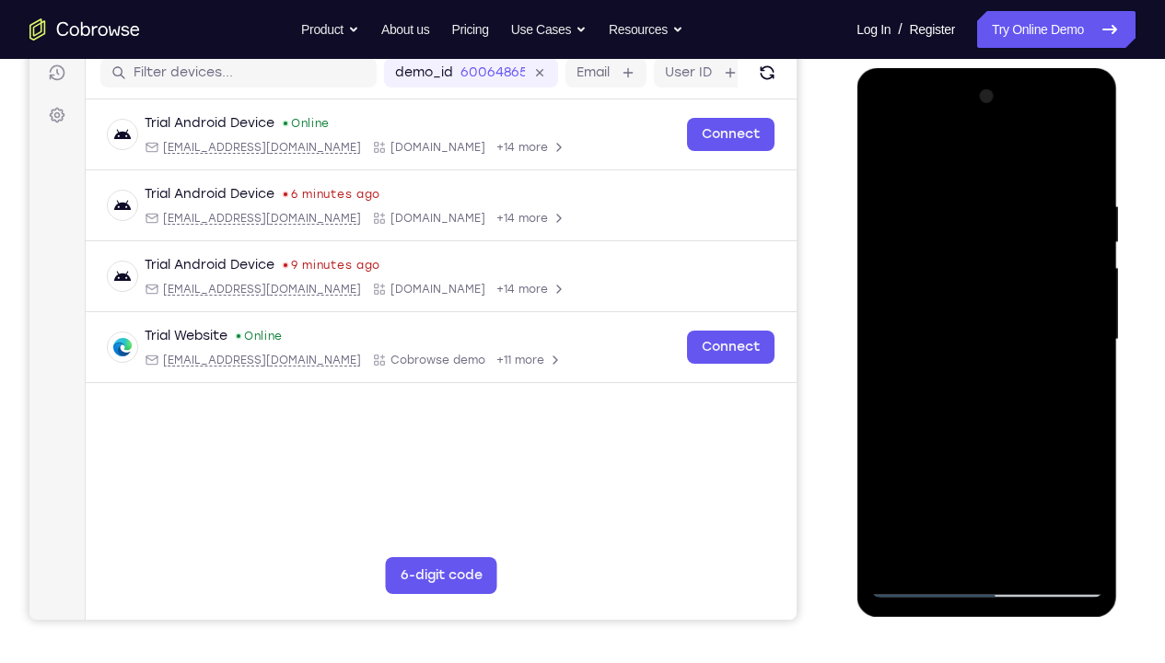
click at [990, 328] on div at bounding box center [986, 340] width 232 height 516
click at [1084, 156] on div at bounding box center [986, 340] width 232 height 516
click at [1050, 268] on div at bounding box center [986, 340] width 232 height 516
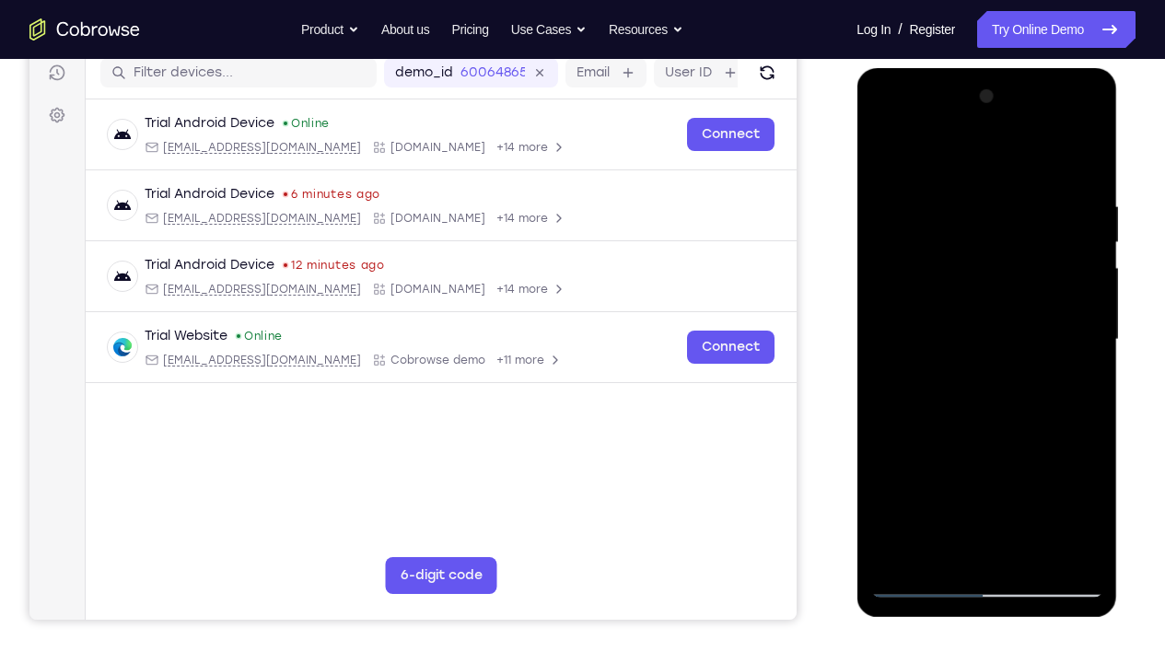
click at [1088, 151] on div at bounding box center [986, 340] width 232 height 516
click at [1015, 448] on div at bounding box center [986, 340] width 232 height 516
click at [1038, 419] on div at bounding box center [986, 340] width 232 height 516
click at [1089, 155] on div at bounding box center [986, 340] width 232 height 516
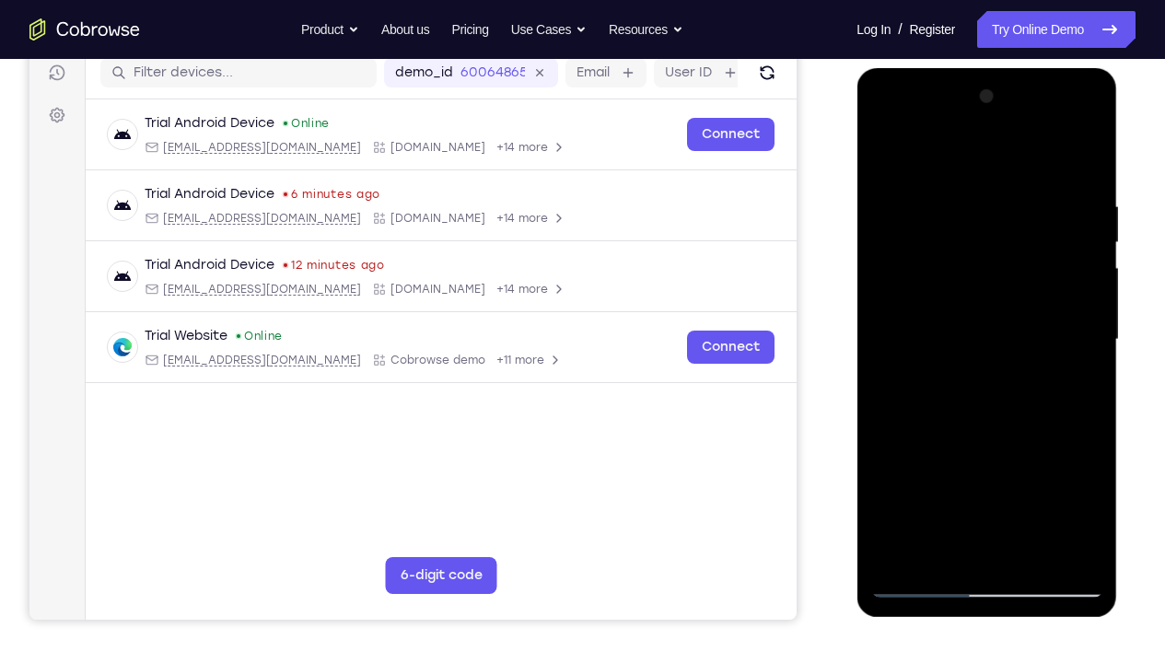
drag, startPoint x: 1080, startPoint y: 174, endPoint x: 1071, endPoint y: 324, distance: 150.3
click at [1071, 324] on div at bounding box center [986, 340] width 232 height 516
click at [1089, 156] on div at bounding box center [986, 340] width 232 height 516
click at [1079, 213] on div at bounding box center [986, 340] width 232 height 516
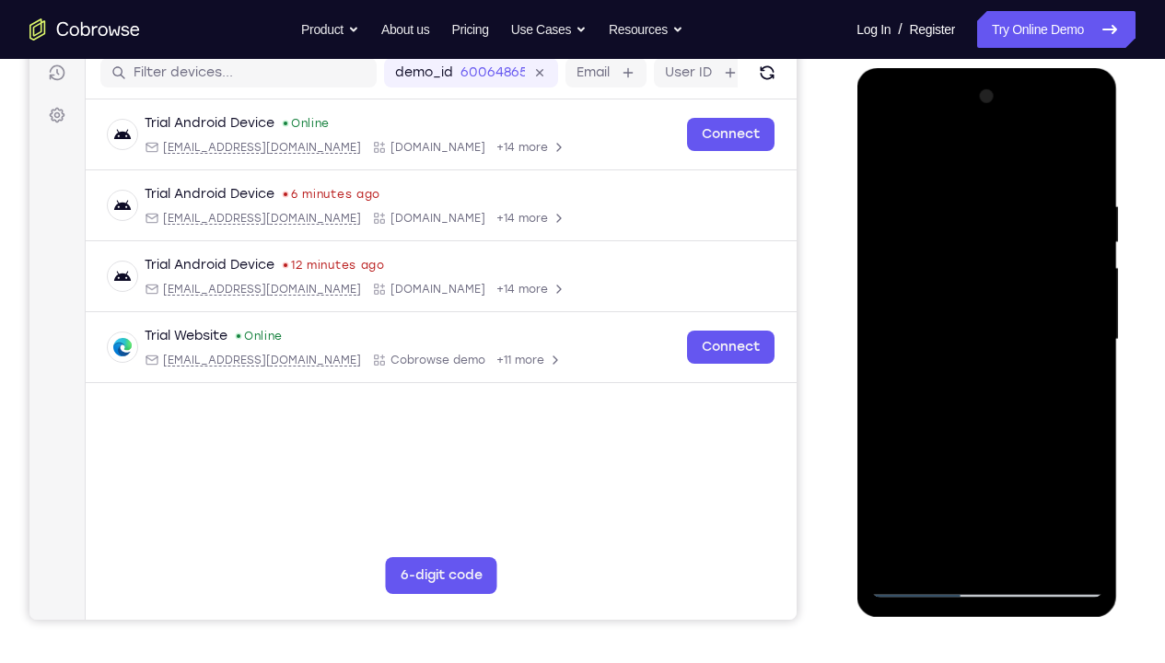
drag, startPoint x: 969, startPoint y: 229, endPoint x: 1000, endPoint y: 421, distance: 193.9
click at [1000, 421] on div at bounding box center [986, 340] width 232 height 516
click at [1083, 158] on div at bounding box center [986, 340] width 232 height 516
click at [996, 404] on div at bounding box center [986, 340] width 232 height 516
click at [1044, 237] on div at bounding box center [986, 340] width 232 height 516
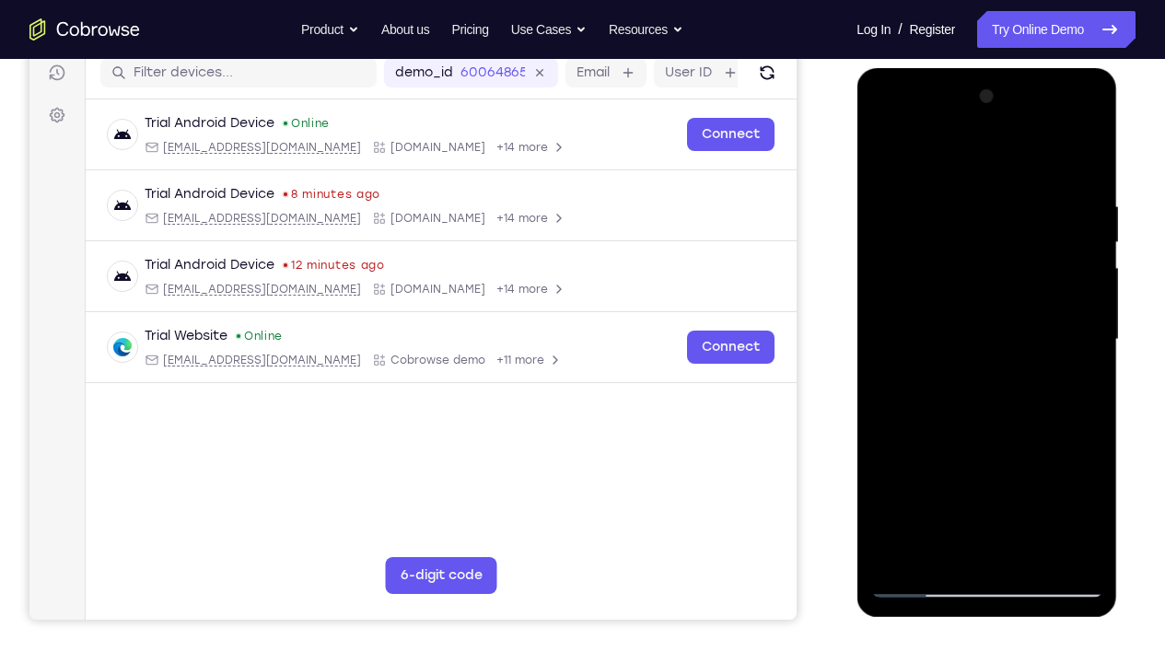
click at [1034, 257] on div at bounding box center [986, 340] width 232 height 516
click at [1091, 147] on div at bounding box center [986, 340] width 232 height 516
drag, startPoint x: 1069, startPoint y: 517, endPoint x: 1061, endPoint y: 546, distance: 29.5
click at [1061, 493] on div at bounding box center [986, 340] width 232 height 516
click at [1064, 493] on div at bounding box center [986, 340] width 232 height 516
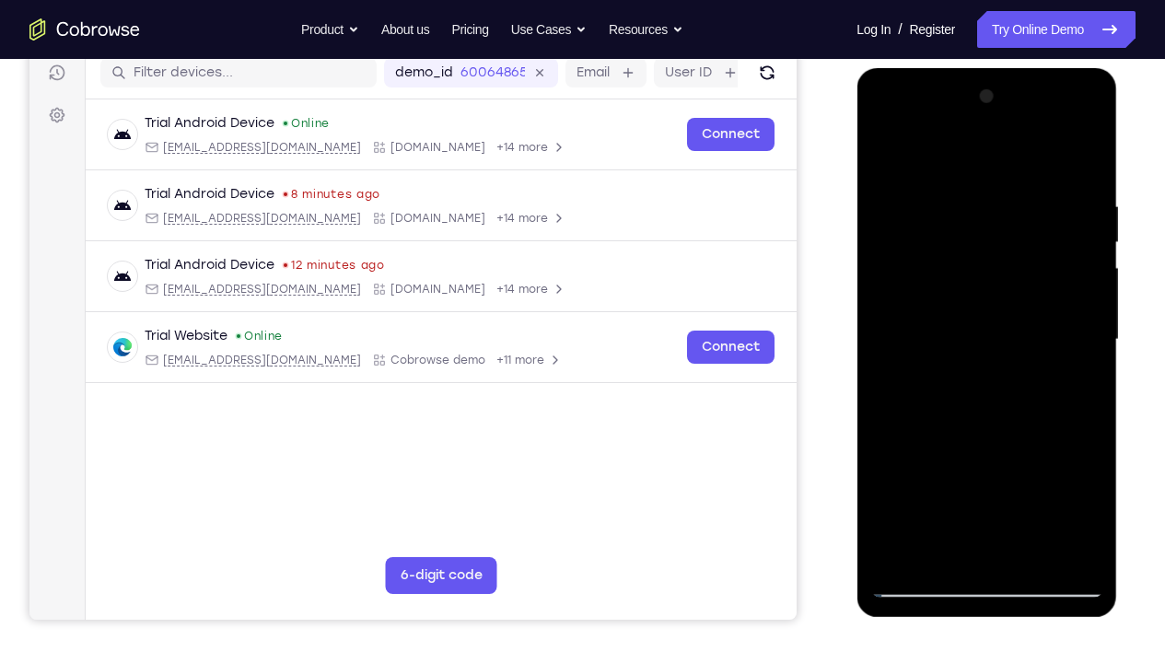
click at [993, 412] on div at bounding box center [986, 340] width 232 height 516
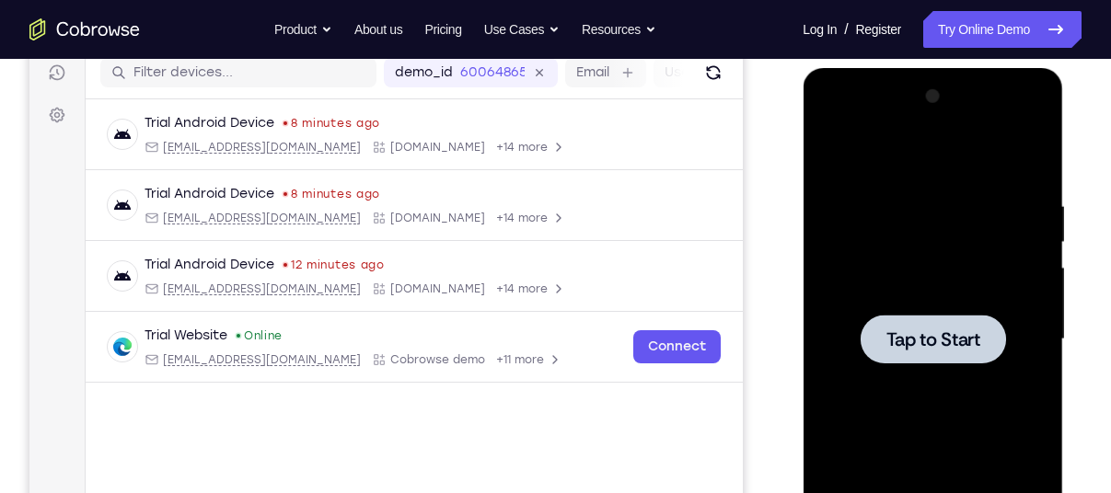
click at [831, 234] on div at bounding box center [933, 340] width 232 height 516
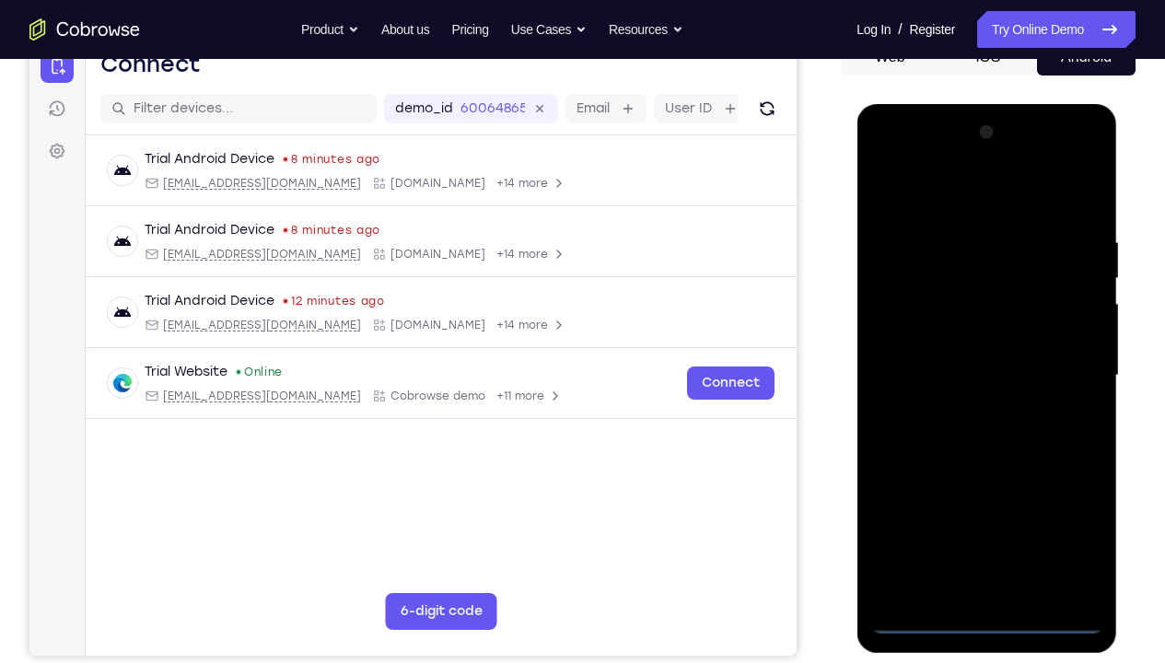
scroll to position [202, 0]
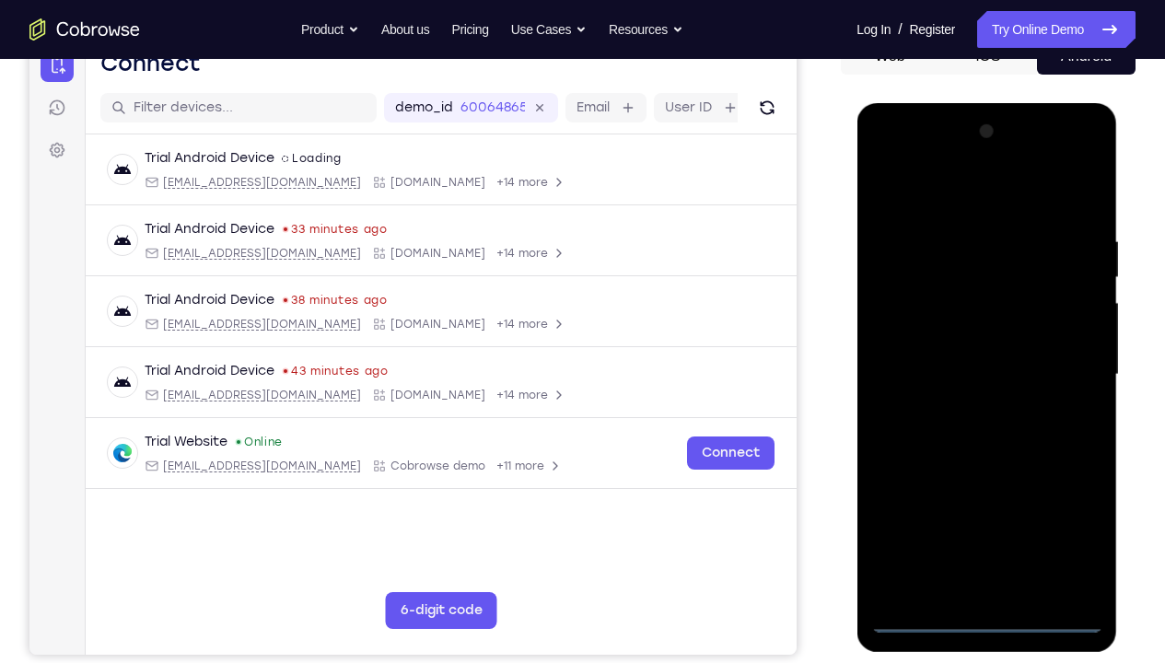
click at [977, 493] on div at bounding box center [986, 375] width 232 height 516
click at [1072, 493] on div at bounding box center [986, 375] width 232 height 516
click at [929, 196] on div at bounding box center [986, 375] width 232 height 516
click at [1064, 372] on div at bounding box center [986, 375] width 232 height 516
click at [972, 410] on div at bounding box center [986, 375] width 232 height 516
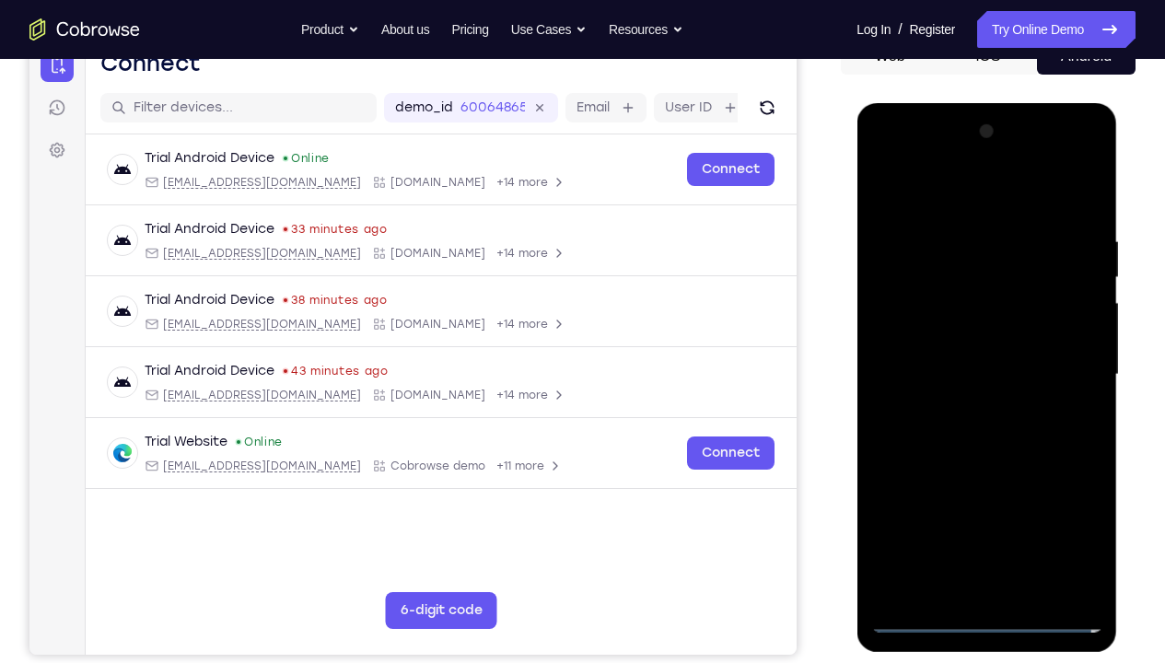
click at [966, 353] on div at bounding box center [986, 375] width 232 height 516
click at [966, 349] on div at bounding box center [986, 375] width 232 height 516
click at [977, 373] on div at bounding box center [986, 375] width 232 height 516
drag, startPoint x: 940, startPoint y: 200, endPoint x: 1074, endPoint y: 204, distance: 134.5
click at [1074, 204] on div at bounding box center [986, 375] width 232 height 516
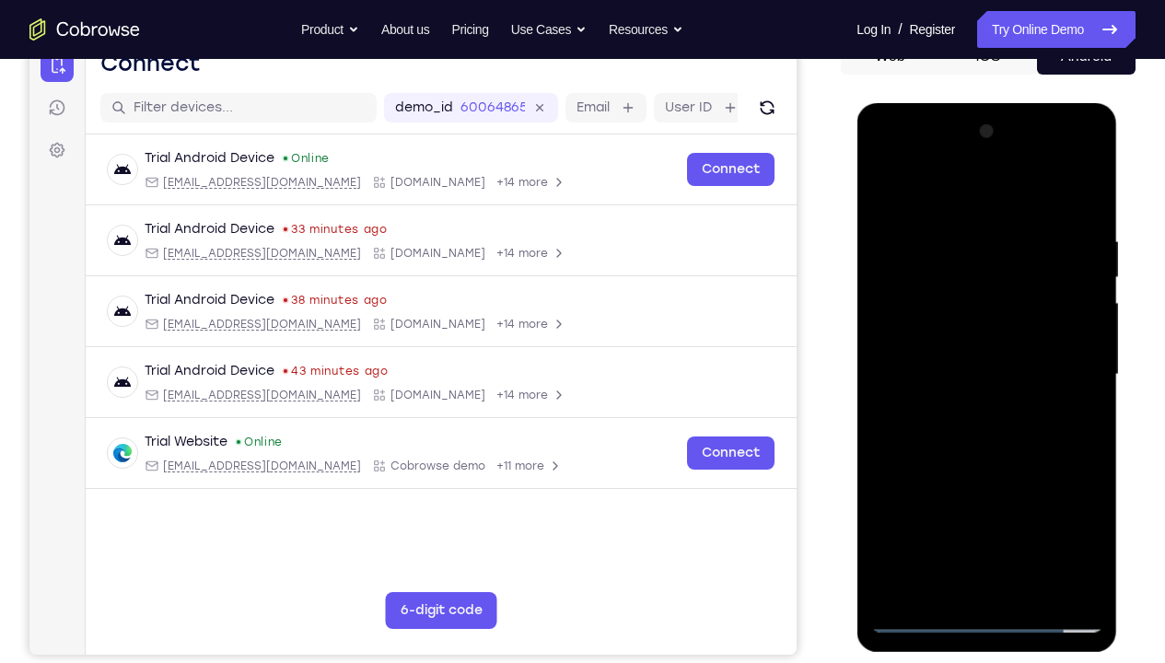
click at [1083, 215] on div at bounding box center [986, 375] width 232 height 516
click at [1094, 493] on div at bounding box center [986, 375] width 232 height 516
click at [1064, 156] on div at bounding box center [986, 375] width 232 height 516
click at [897, 168] on div at bounding box center [986, 375] width 232 height 516
click at [962, 310] on div at bounding box center [986, 375] width 232 height 516
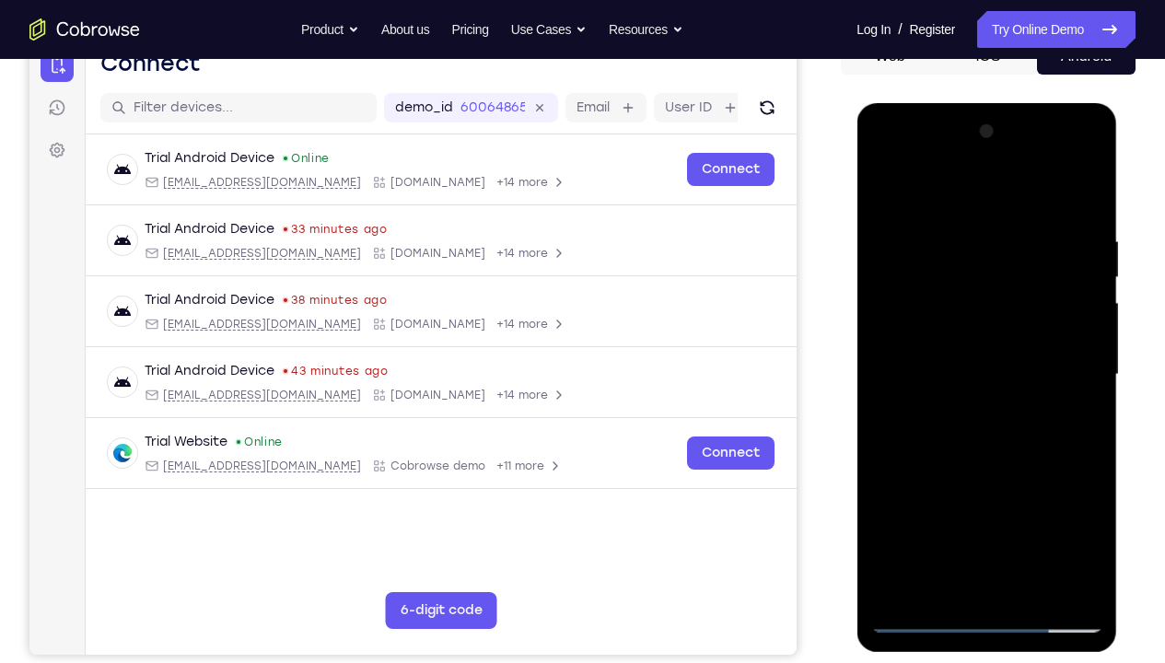
click at [1003, 493] on div at bounding box center [986, 375] width 232 height 516
click at [978, 384] on div at bounding box center [986, 375] width 232 height 516
click at [980, 458] on div at bounding box center [986, 375] width 232 height 516
click at [944, 360] on div at bounding box center [986, 375] width 232 height 516
click at [954, 394] on div at bounding box center [986, 375] width 232 height 516
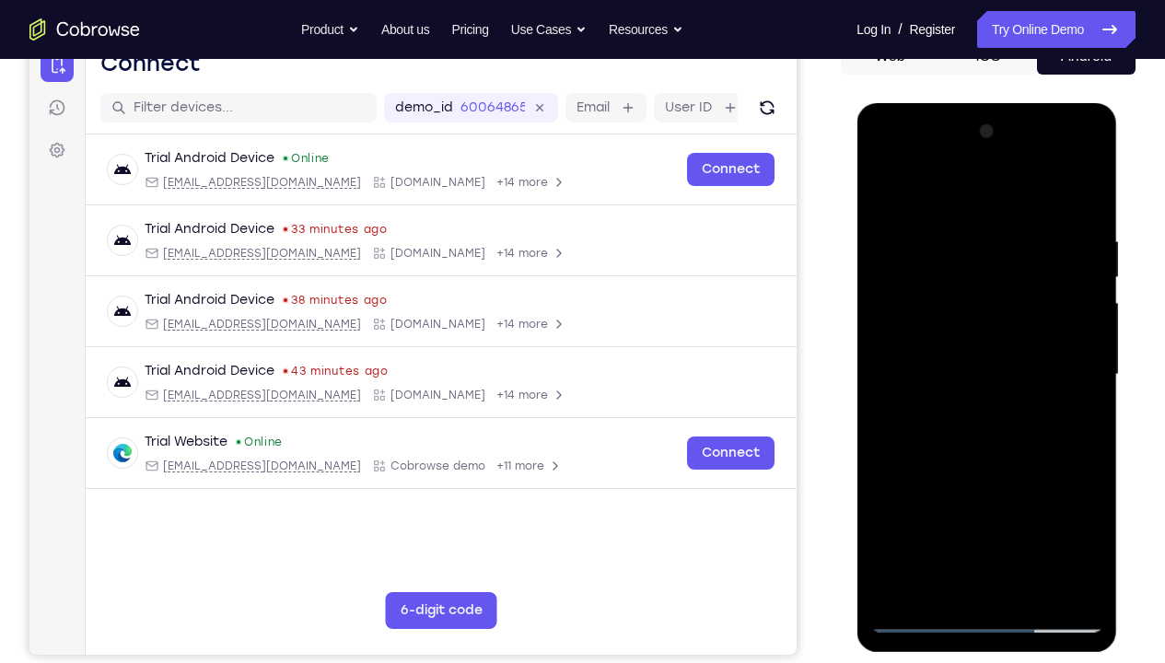
drag, startPoint x: 903, startPoint y: 197, endPoint x: 1082, endPoint y: 214, distance: 179.4
click at [1082, 214] on div at bounding box center [986, 375] width 232 height 516
drag, startPoint x: 995, startPoint y: 500, endPoint x: 991, endPoint y: 396, distance: 104.1
click at [991, 396] on div at bounding box center [986, 375] width 232 height 516
click at [1017, 493] on div at bounding box center [986, 375] width 232 height 516
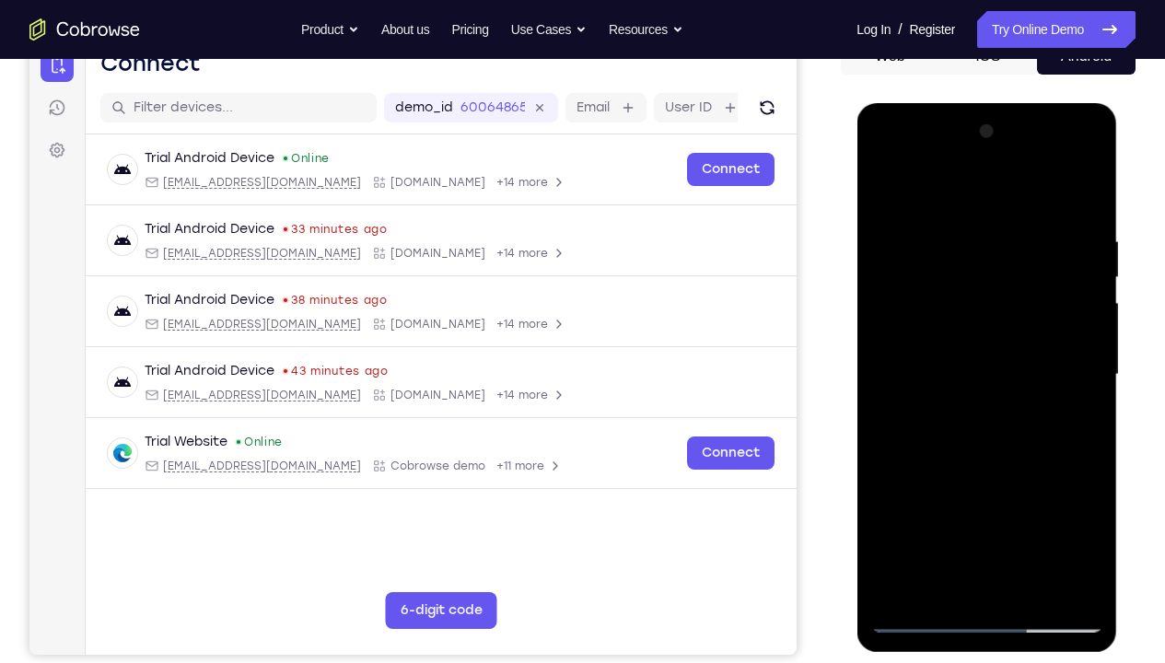
click at [922, 214] on div at bounding box center [986, 375] width 232 height 516
click at [985, 317] on div at bounding box center [986, 375] width 232 height 516
click at [1089, 191] on div at bounding box center [986, 375] width 232 height 516
click at [1008, 351] on div at bounding box center [986, 375] width 232 height 516
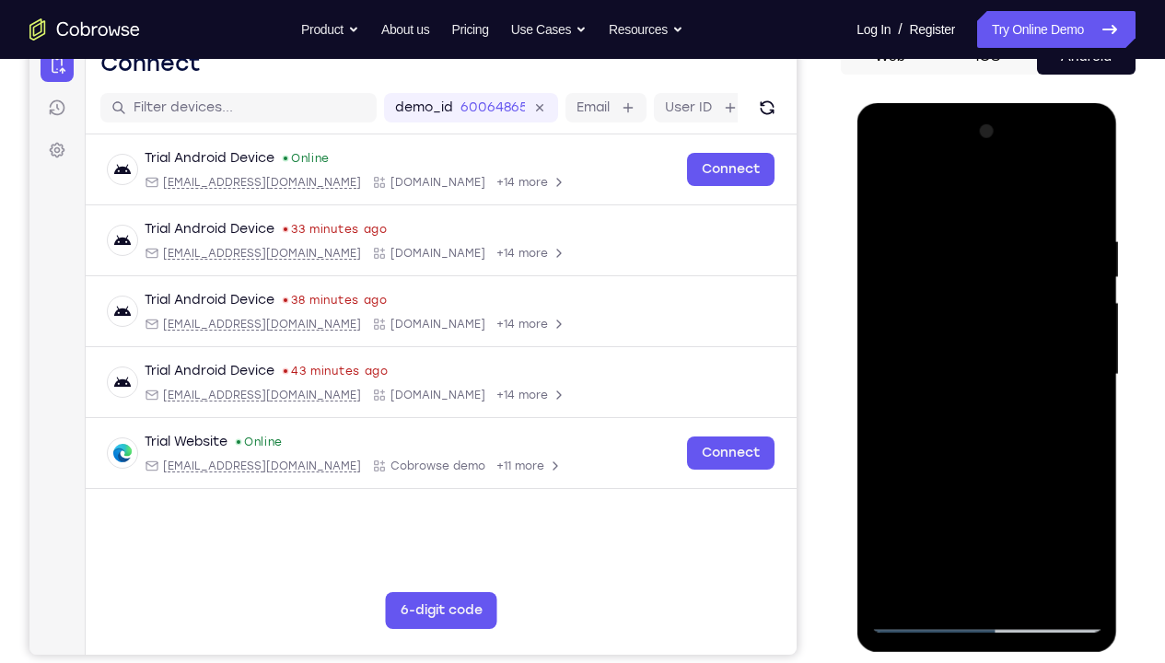
click at [879, 388] on div at bounding box center [986, 375] width 232 height 516
click at [884, 388] on div at bounding box center [986, 375] width 232 height 516
click at [1085, 198] on div at bounding box center [986, 375] width 232 height 516
click at [1090, 190] on div at bounding box center [986, 375] width 232 height 516
click at [879, 390] on div at bounding box center [986, 375] width 232 height 516
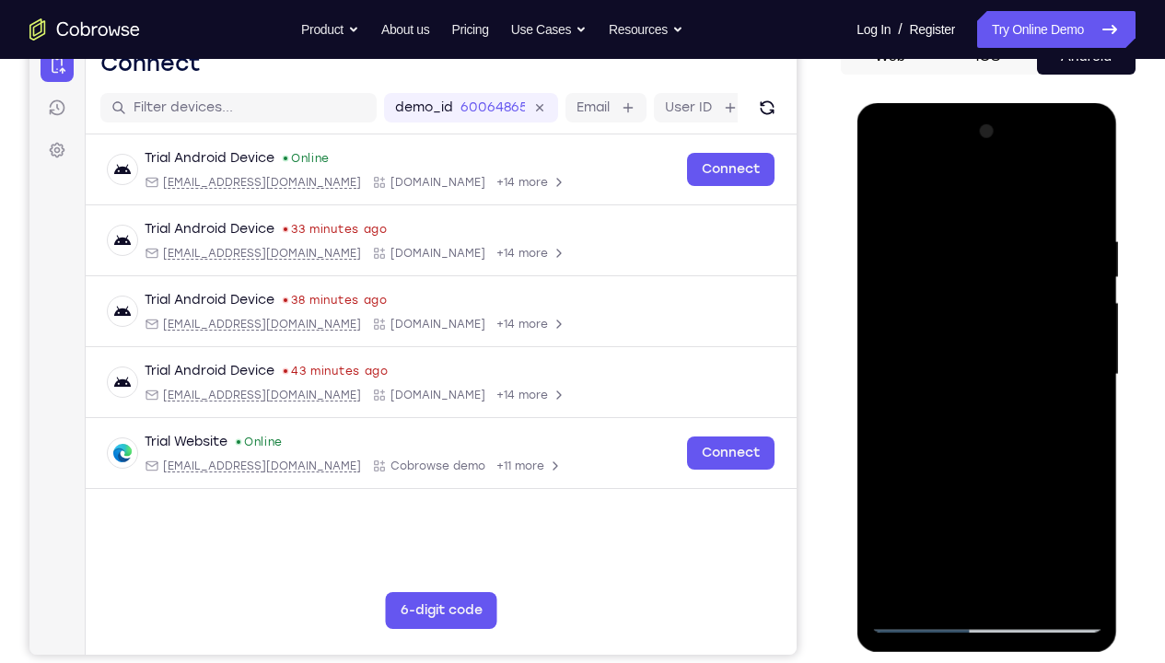
click at [887, 393] on div at bounding box center [986, 375] width 232 height 516
click at [920, 493] on div at bounding box center [986, 375] width 232 height 516
click at [885, 394] on div at bounding box center [986, 375] width 232 height 516
click at [914, 493] on div at bounding box center [986, 375] width 232 height 516
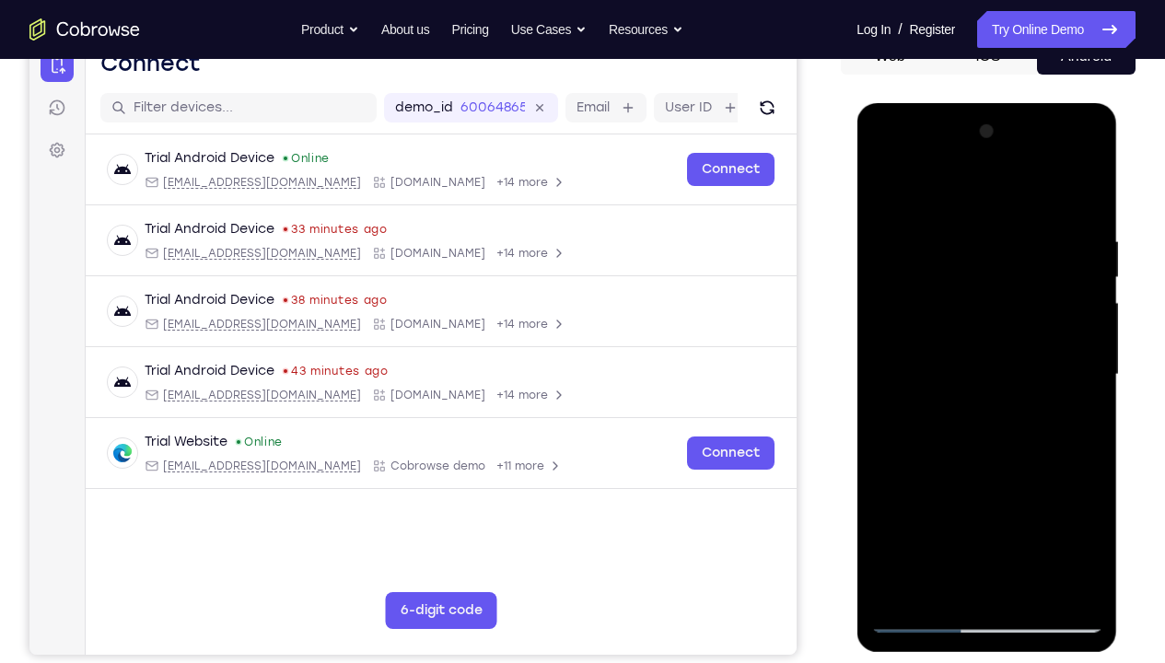
click at [914, 493] on div at bounding box center [986, 375] width 232 height 516
click at [881, 391] on div at bounding box center [986, 375] width 232 height 516
click at [885, 197] on div at bounding box center [986, 375] width 232 height 516
click at [1082, 213] on div at bounding box center [986, 375] width 232 height 516
click at [1047, 214] on div at bounding box center [986, 375] width 232 height 516
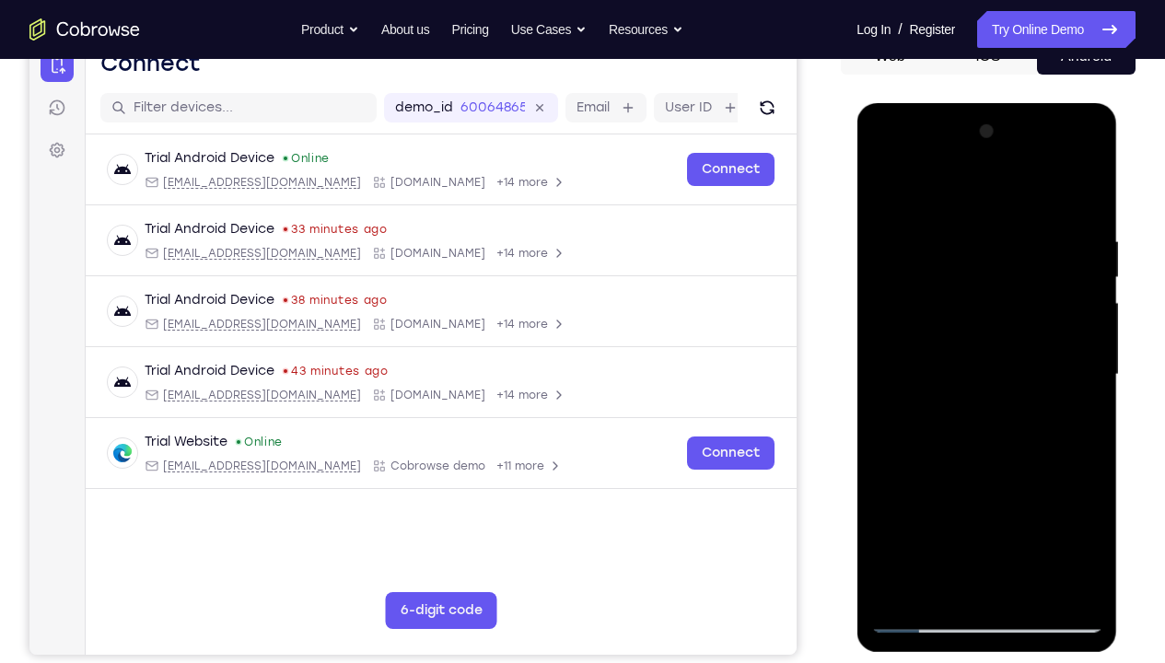
click at [1014, 327] on div at bounding box center [986, 375] width 232 height 516
click at [1001, 387] on div at bounding box center [986, 375] width 232 height 516
click at [1087, 191] on div at bounding box center [986, 375] width 232 height 516
click at [1085, 247] on div at bounding box center [986, 375] width 232 height 516
drag, startPoint x: 935, startPoint y: 235, endPoint x: 999, endPoint y: 484, distance: 257.4
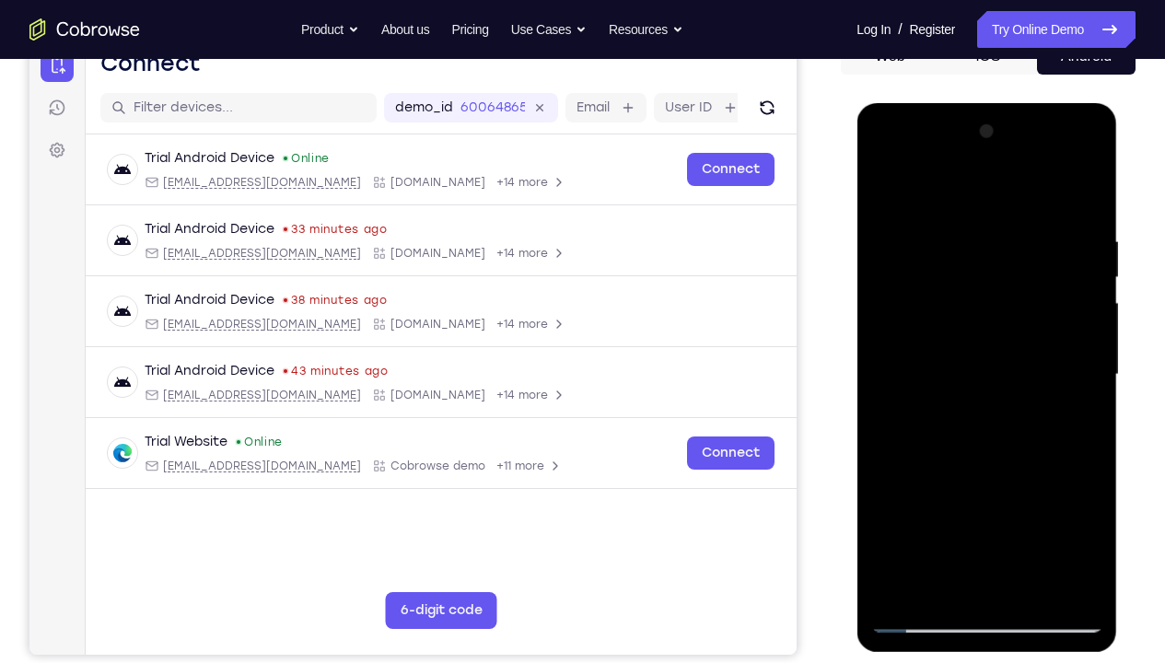
click at [999, 484] on div at bounding box center [986, 375] width 232 height 516
drag, startPoint x: 966, startPoint y: 235, endPoint x: 1001, endPoint y: 461, distance: 229.1
click at [1001, 461] on div at bounding box center [986, 375] width 232 height 516
click at [1049, 227] on div at bounding box center [986, 375] width 232 height 516
click at [1037, 493] on div at bounding box center [986, 375] width 232 height 516
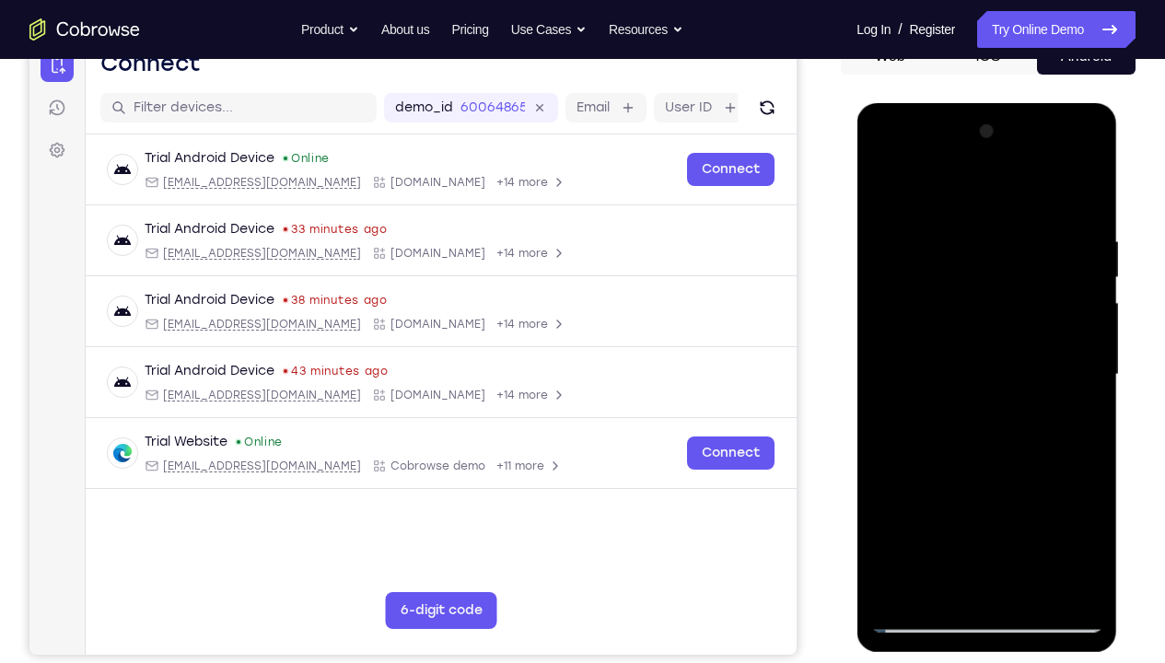
click at [1090, 189] on div at bounding box center [986, 375] width 232 height 516
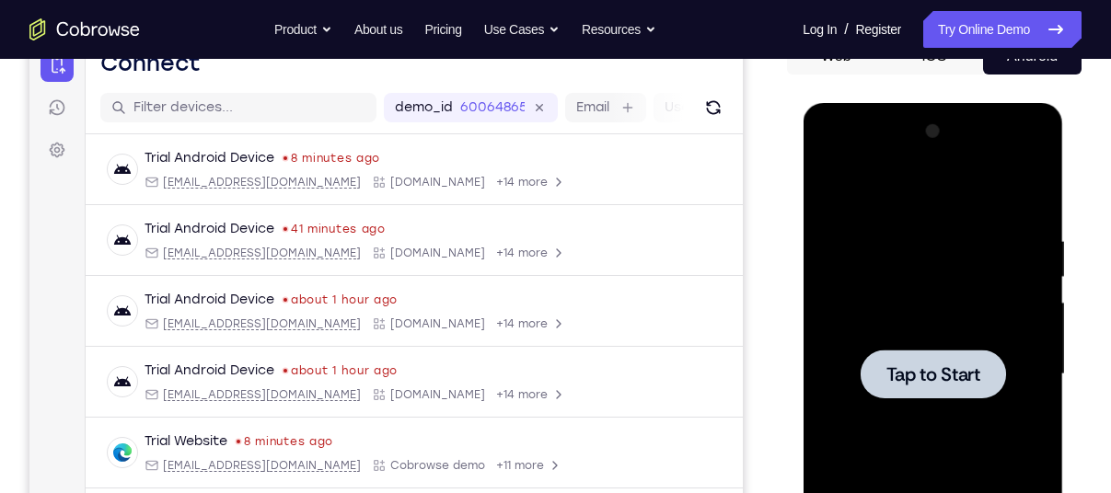
click at [940, 203] on div at bounding box center [933, 375] width 232 height 516
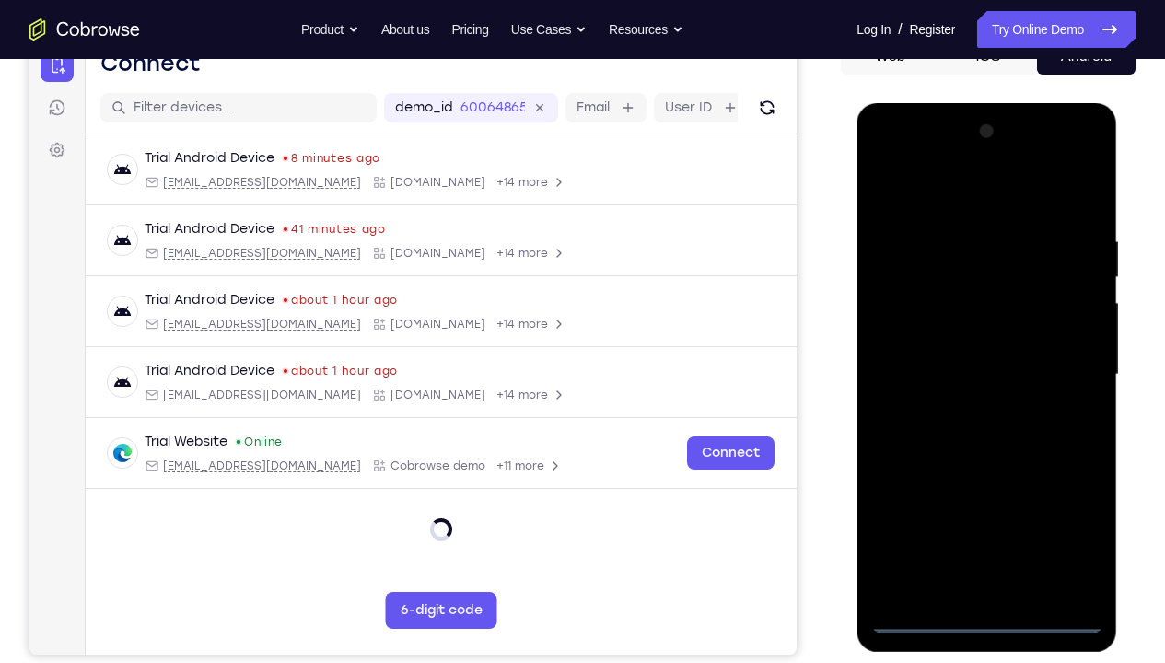
click at [984, 493] on div at bounding box center [986, 375] width 232 height 516
click at [1070, 493] on div at bounding box center [986, 375] width 232 height 516
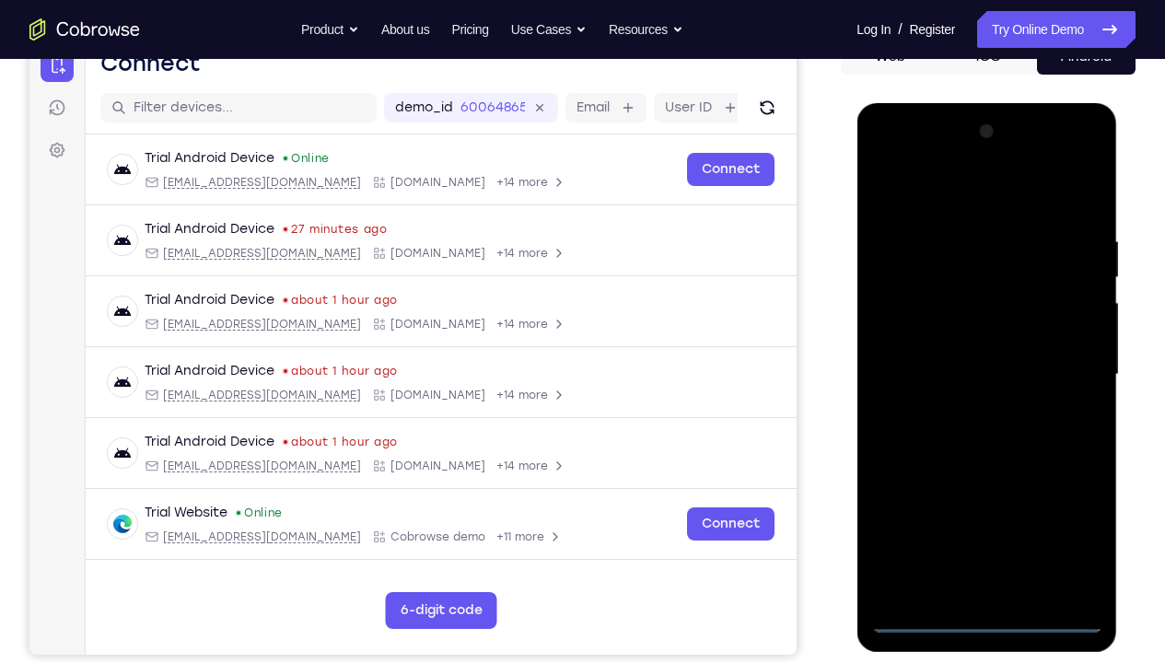
click at [912, 189] on div at bounding box center [986, 375] width 232 height 516
click at [1070, 369] on div at bounding box center [986, 375] width 232 height 516
click at [966, 404] on div at bounding box center [986, 375] width 232 height 516
click at [944, 351] on div at bounding box center [986, 375] width 232 height 516
click at [944, 335] on div at bounding box center [986, 375] width 232 height 516
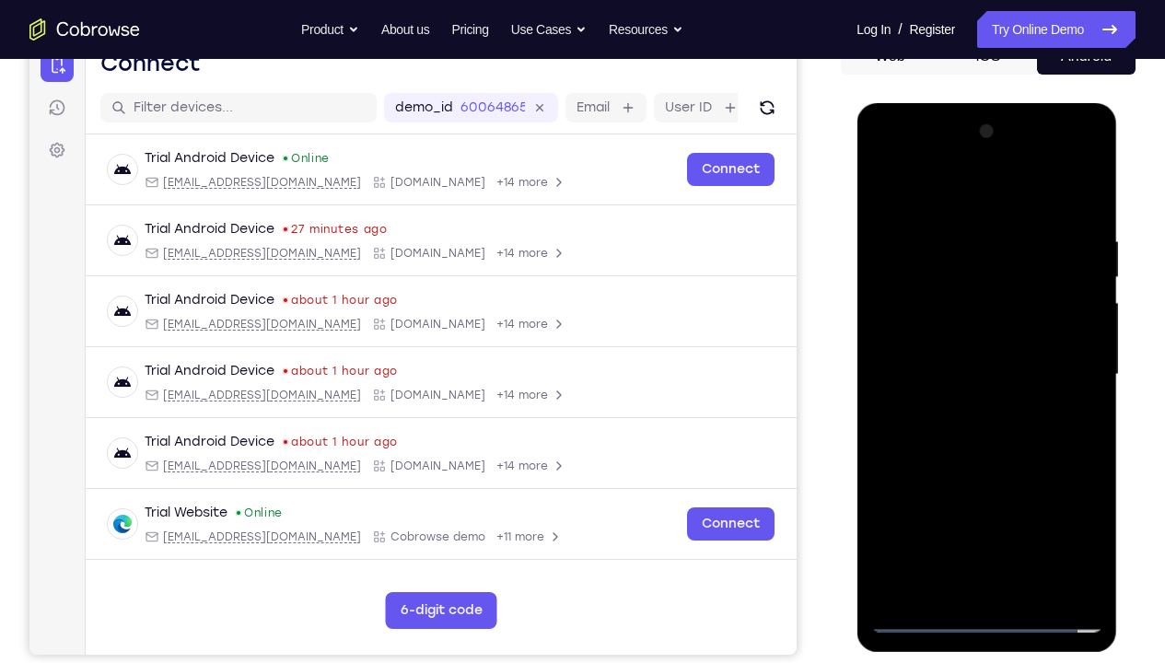
click at [968, 372] on div at bounding box center [986, 375] width 232 height 516
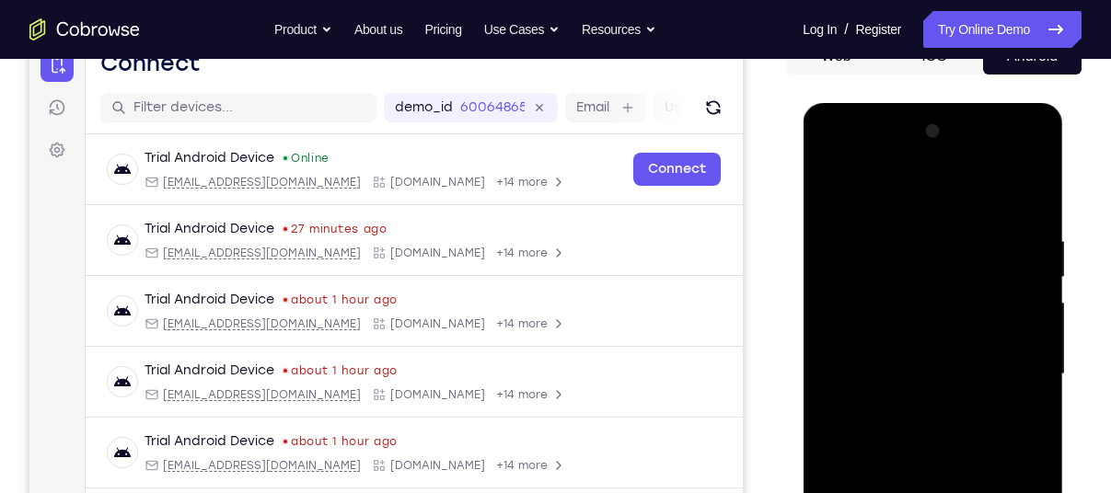
drag, startPoint x: 881, startPoint y: 192, endPoint x: 1010, endPoint y: 175, distance: 130.1
click at [1010, 175] on div at bounding box center [933, 375] width 232 height 516
click at [1034, 214] on div at bounding box center [933, 375] width 232 height 516
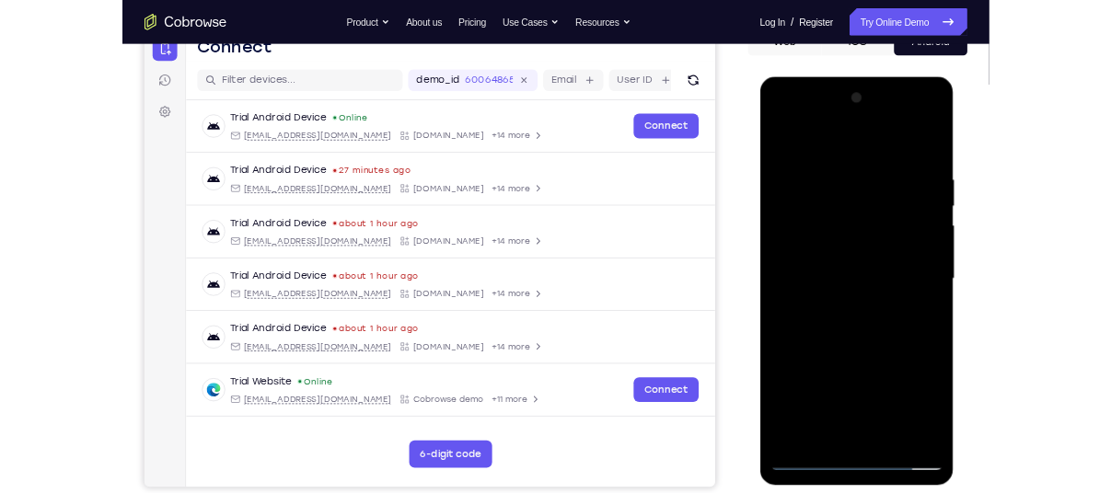
scroll to position [212, 0]
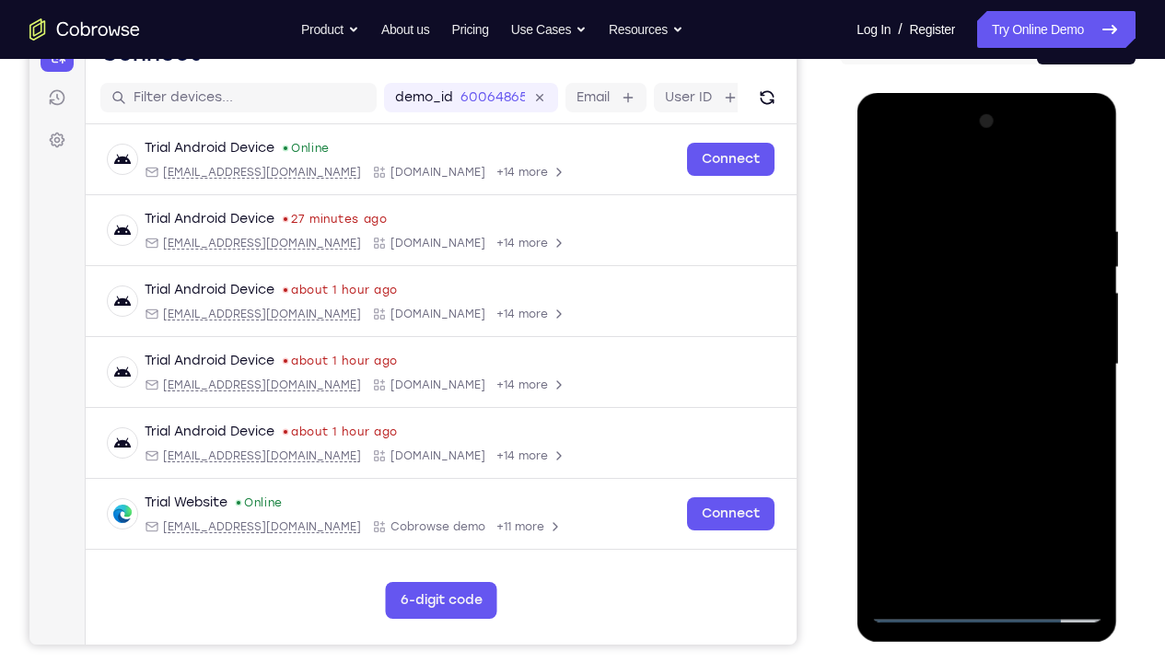
click at [1095, 493] on div at bounding box center [986, 365] width 232 height 516
